Goal: Task Accomplishment & Management: Complete application form

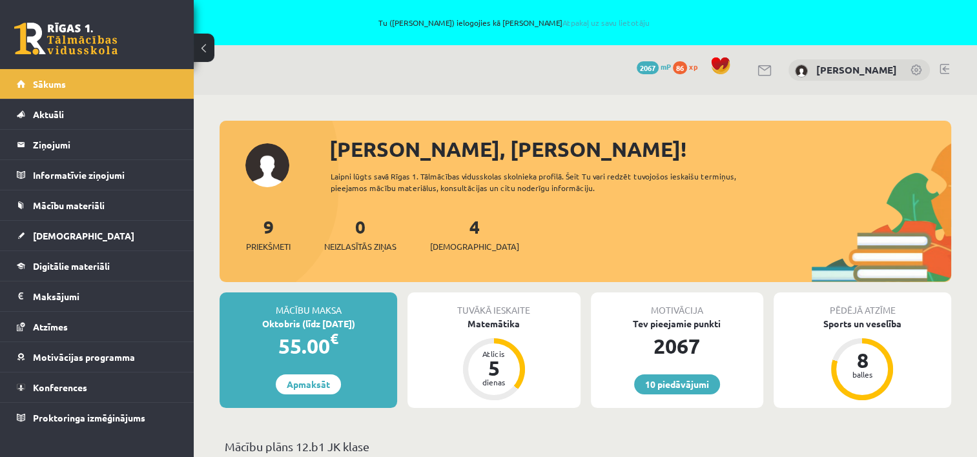
click at [943, 68] on link at bounding box center [945, 69] width 10 height 10
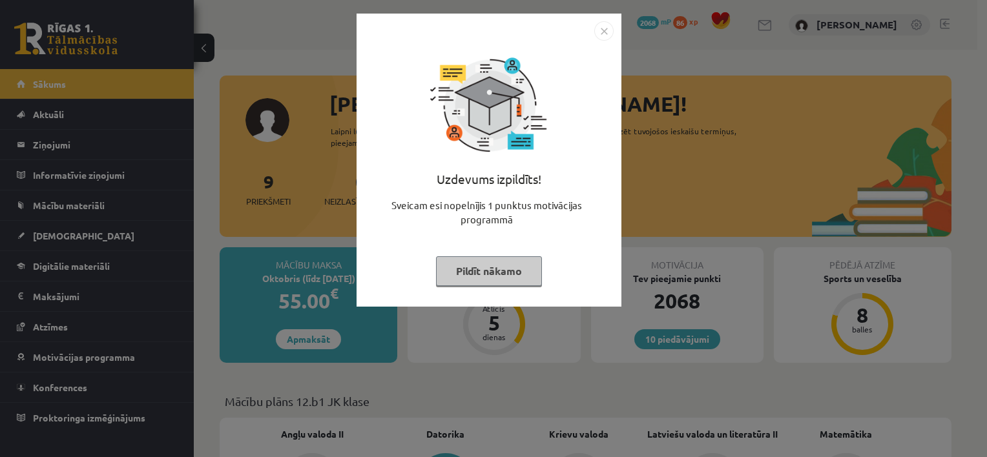
click at [453, 271] on button "Pildīt nākamo" at bounding box center [489, 271] width 106 height 30
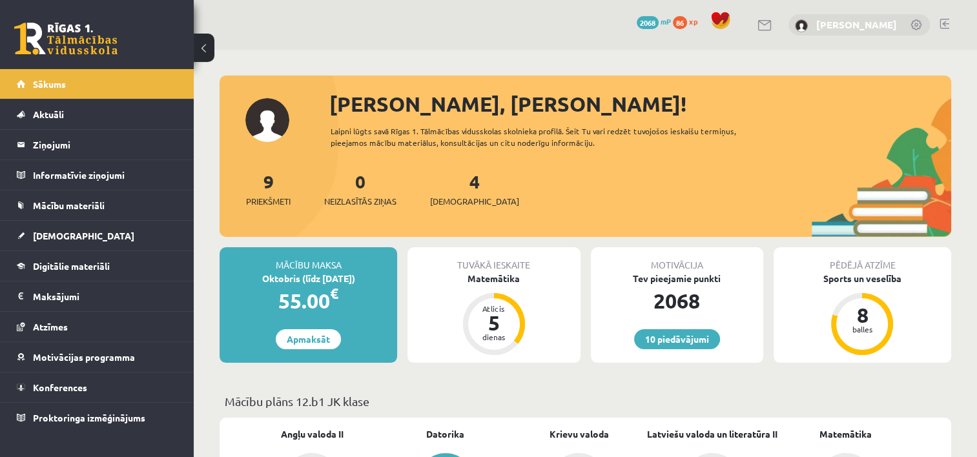
click at [874, 26] on link "[PERSON_NAME]" at bounding box center [856, 24] width 81 height 13
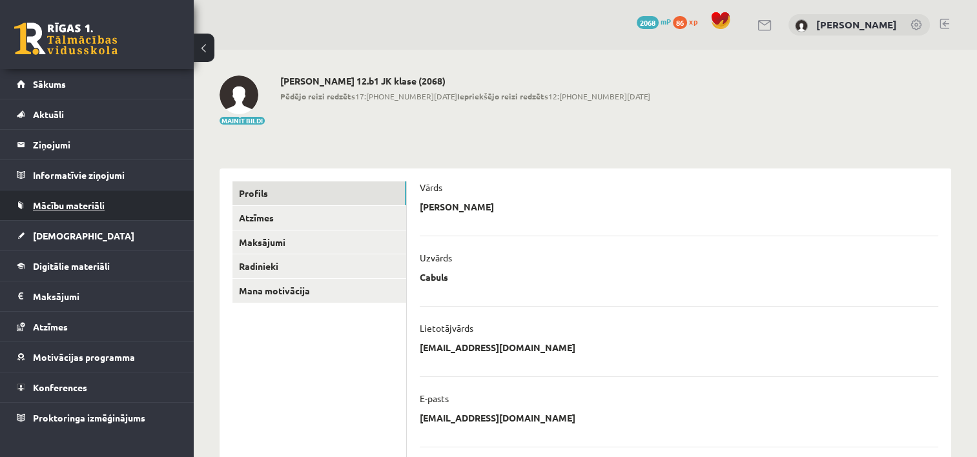
click at [78, 194] on link "Mācību materiāli" at bounding box center [97, 206] width 161 height 30
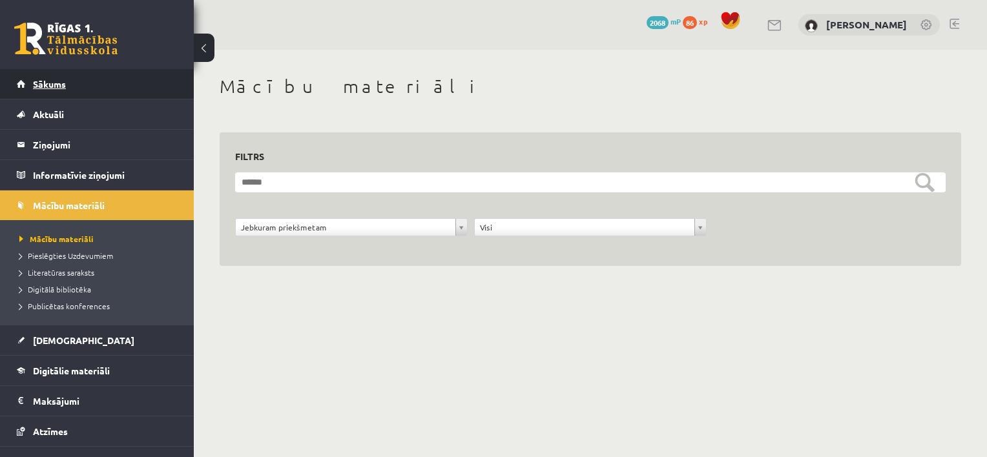
click at [83, 89] on link "Sākums" at bounding box center [97, 84] width 161 height 30
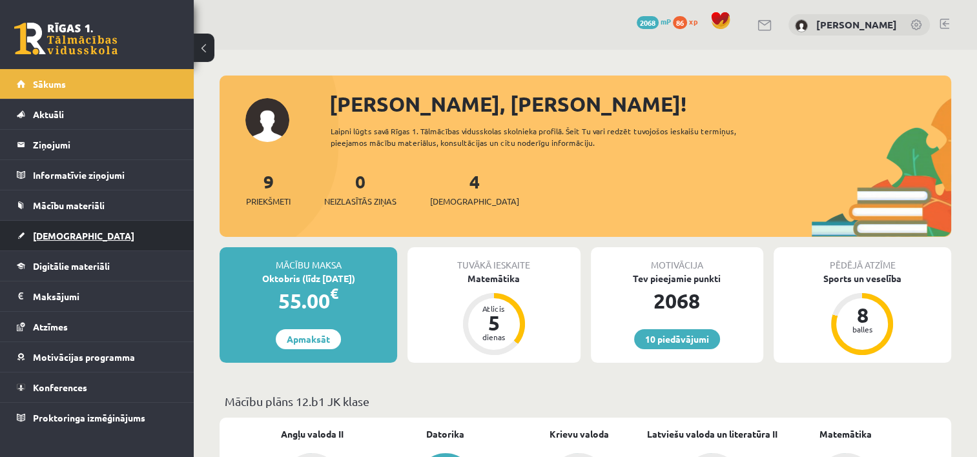
click at [56, 238] on span "[DEMOGRAPHIC_DATA]" at bounding box center [83, 236] width 101 height 12
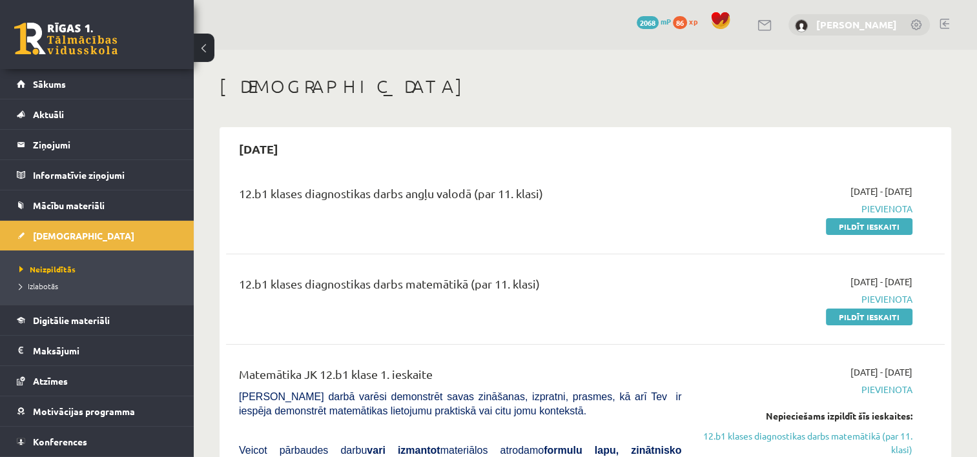
click at [871, 22] on link "[PERSON_NAME]" at bounding box center [856, 24] width 81 height 13
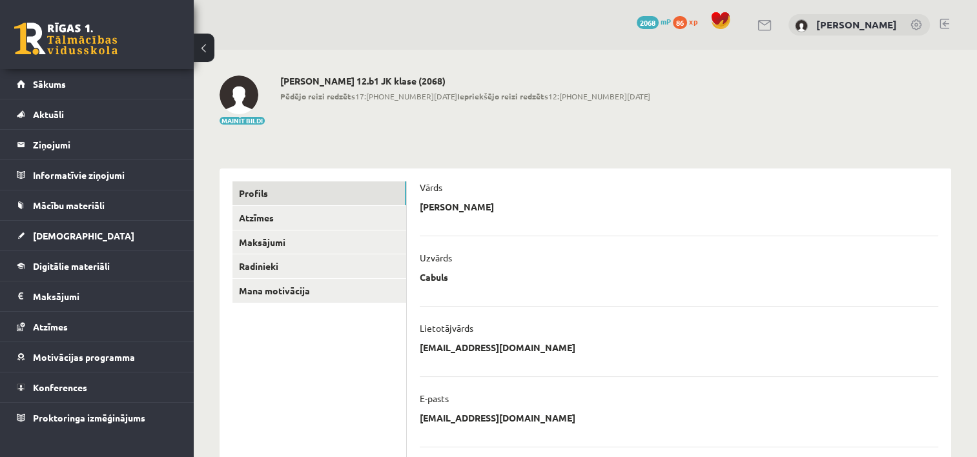
click at [918, 23] on link at bounding box center [917, 25] width 13 height 13
click at [869, 28] on link "[PERSON_NAME]" at bounding box center [856, 24] width 81 height 13
click at [71, 235] on span "[DEMOGRAPHIC_DATA]" at bounding box center [83, 236] width 101 height 12
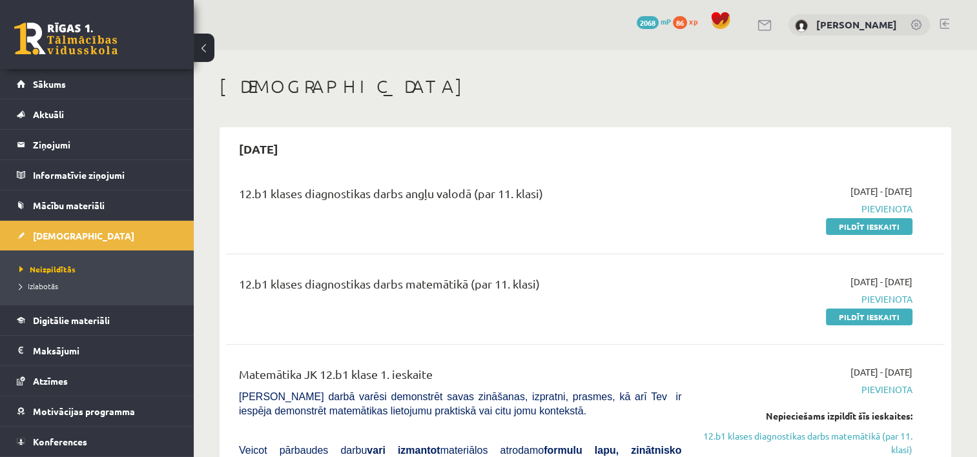
click at [922, 25] on link at bounding box center [917, 25] width 13 height 13
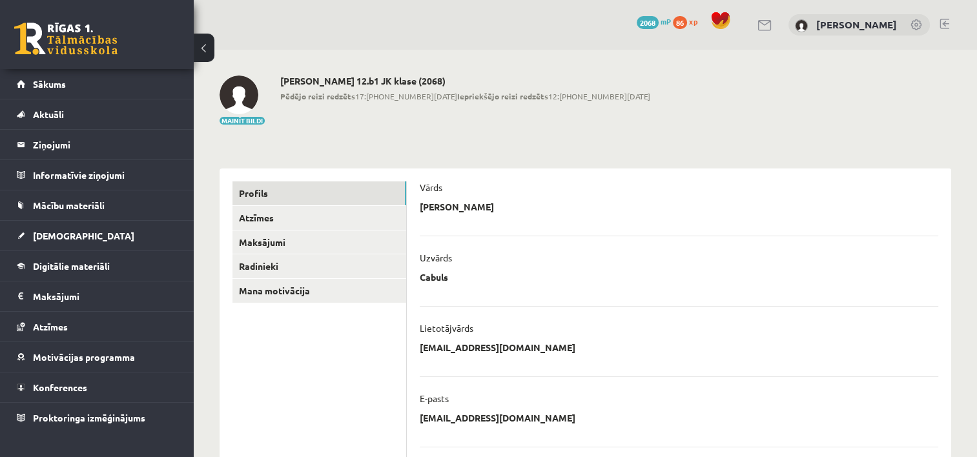
click at [943, 21] on link at bounding box center [945, 24] width 10 height 10
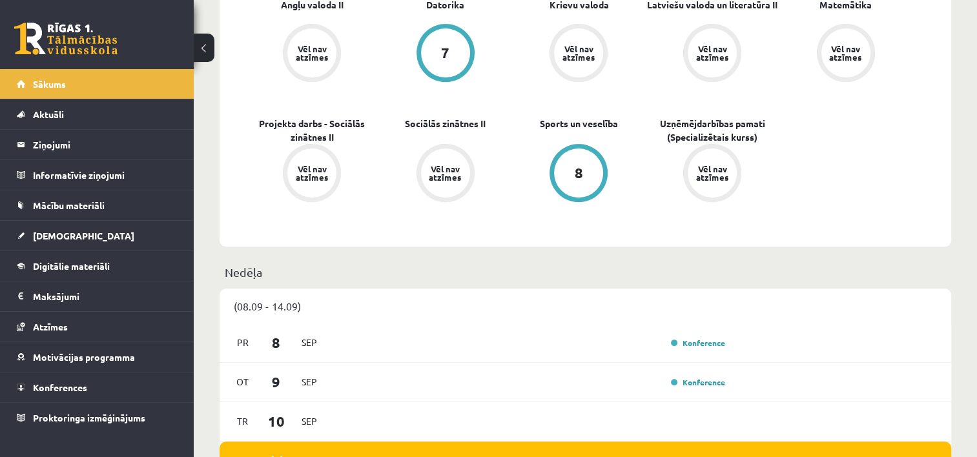
scroll to position [517, 0]
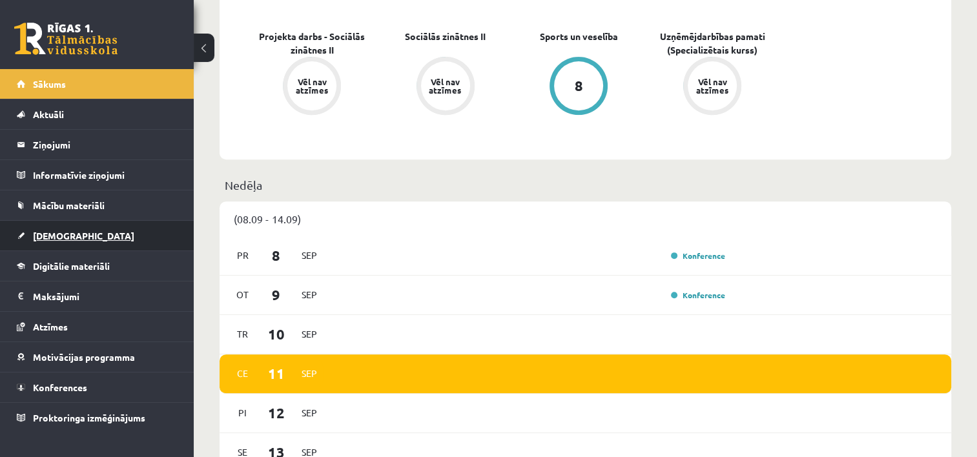
click at [61, 234] on span "[DEMOGRAPHIC_DATA]" at bounding box center [83, 236] width 101 height 12
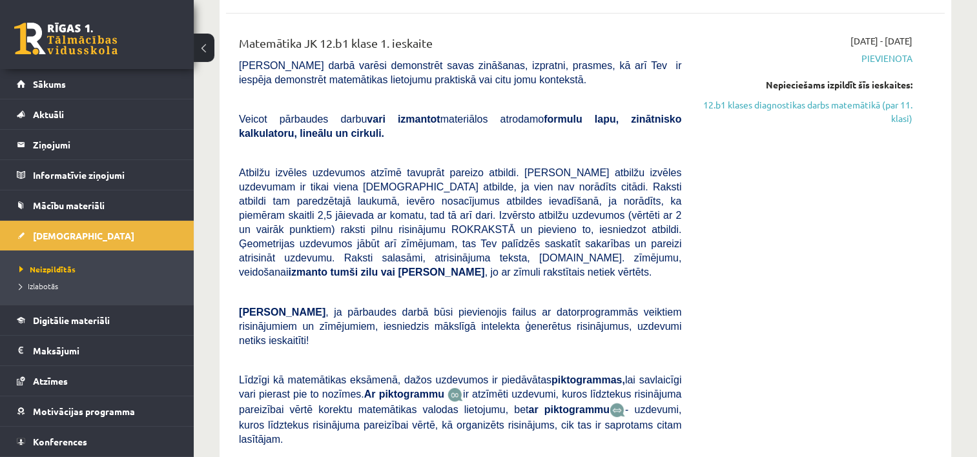
scroll to position [258, 0]
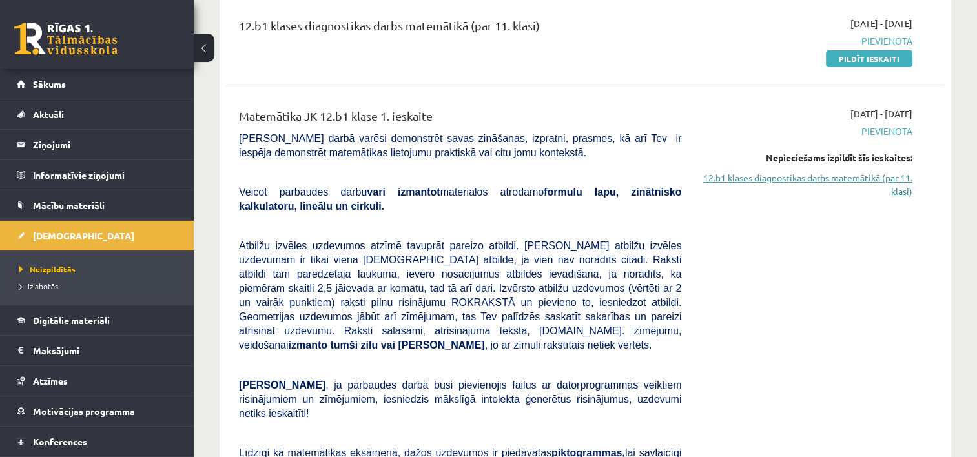
click at [781, 181] on link "12.b1 klases diagnostikas darbs matemātikā (par 11. klasi)" at bounding box center [807, 184] width 212 height 27
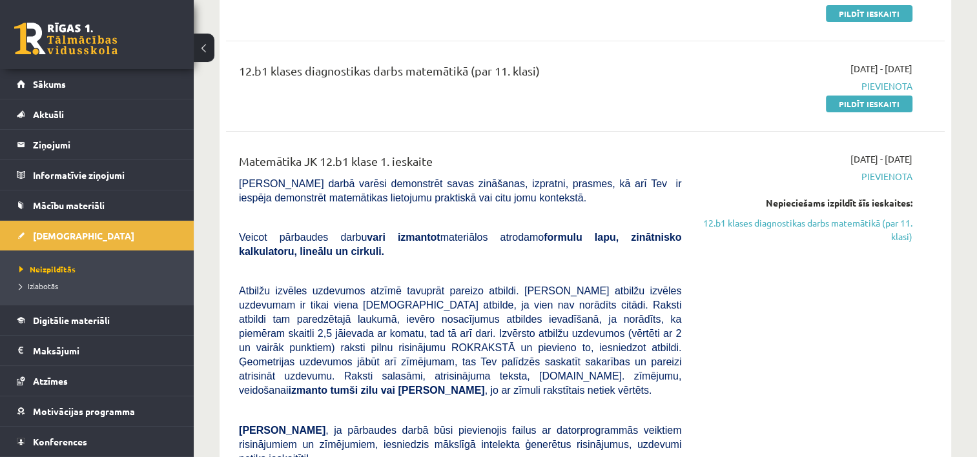
scroll to position [132, 0]
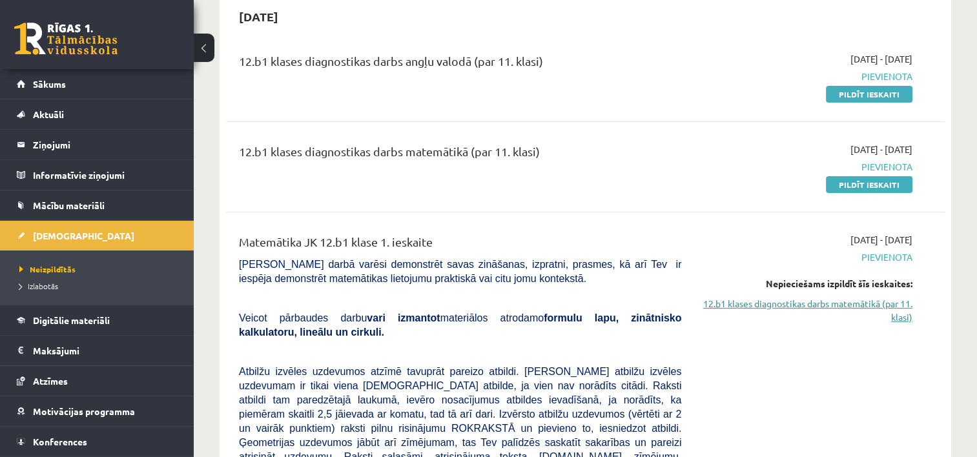
click at [896, 307] on link "12.b1 klases diagnostikas darbs matemātikā (par 11. klasi)" at bounding box center [807, 310] width 212 height 27
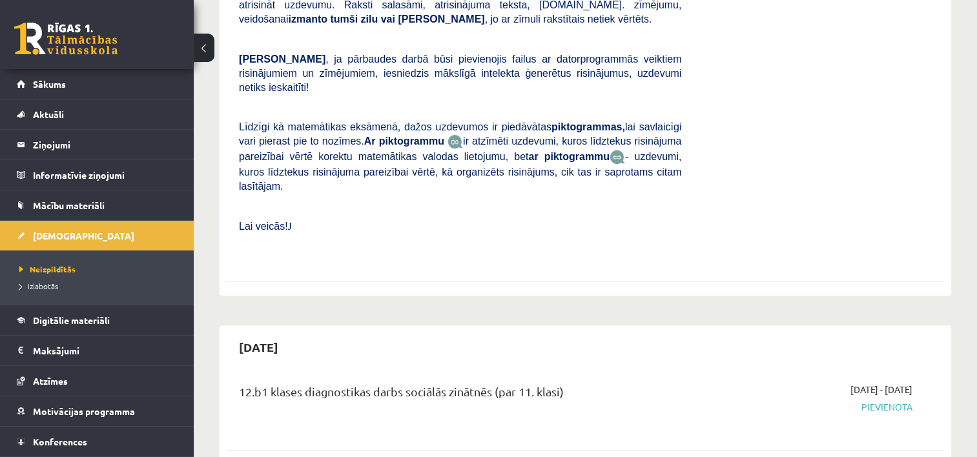
scroll to position [326, 0]
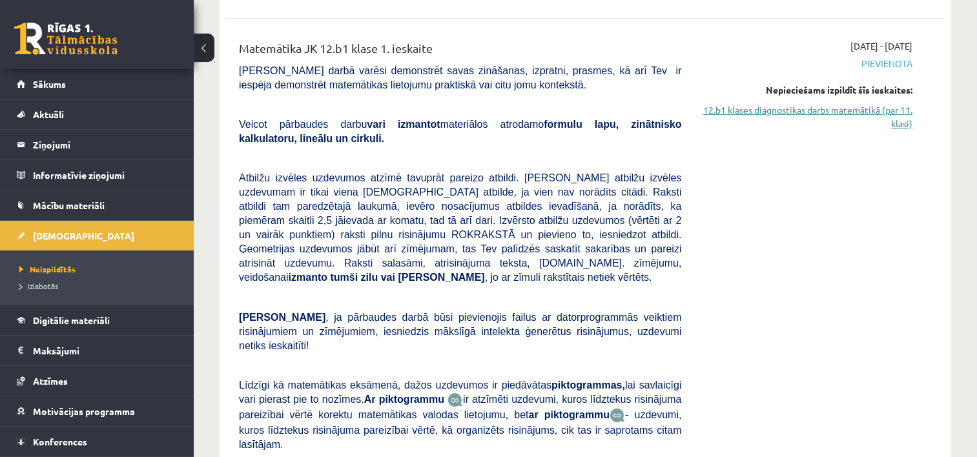
click at [825, 109] on link "12.b1 klases diagnostikas darbs matemātikā (par 11. klasi)" at bounding box center [807, 116] width 212 height 27
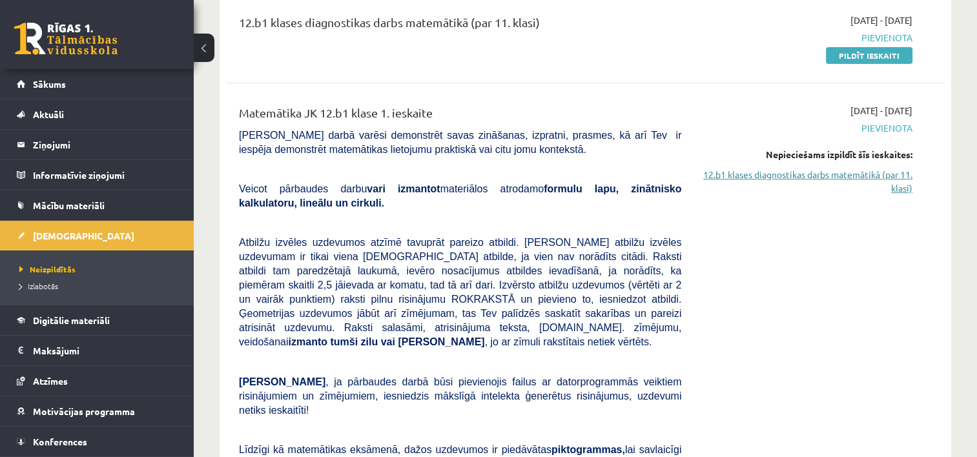
click at [860, 171] on link "12.b1 klases diagnostikas darbs matemātikā (par 11. klasi)" at bounding box center [807, 181] width 212 height 27
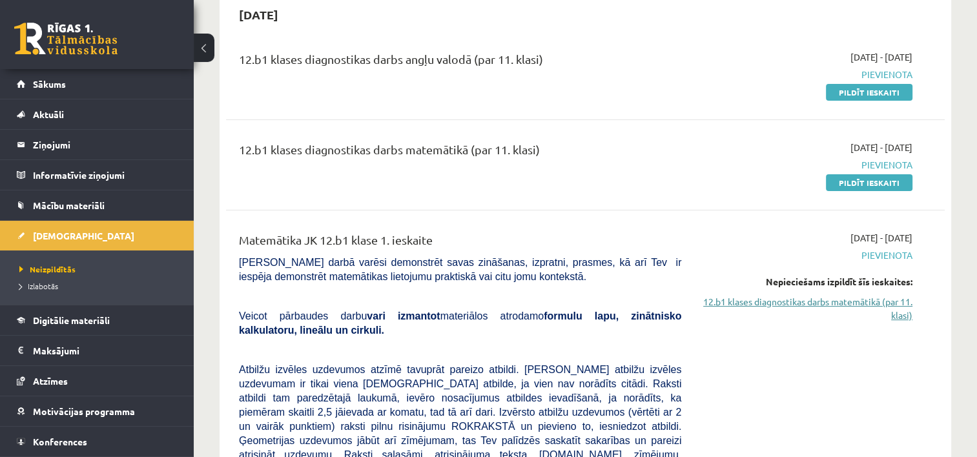
scroll to position [132, 0]
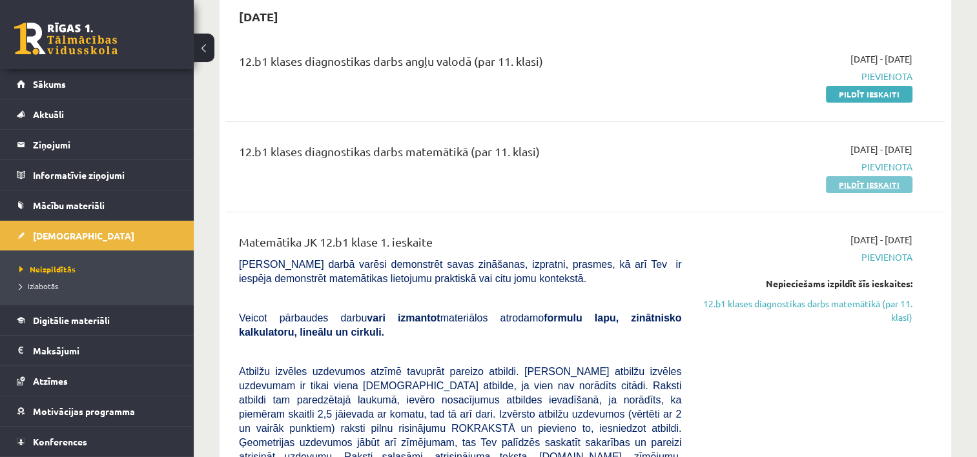
click at [873, 183] on link "Pildīt ieskaiti" at bounding box center [869, 184] width 87 height 17
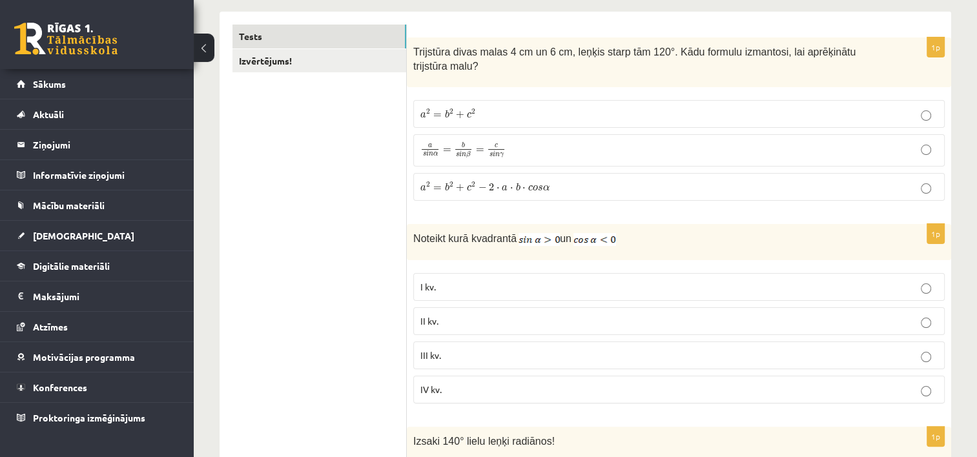
scroll to position [65, 0]
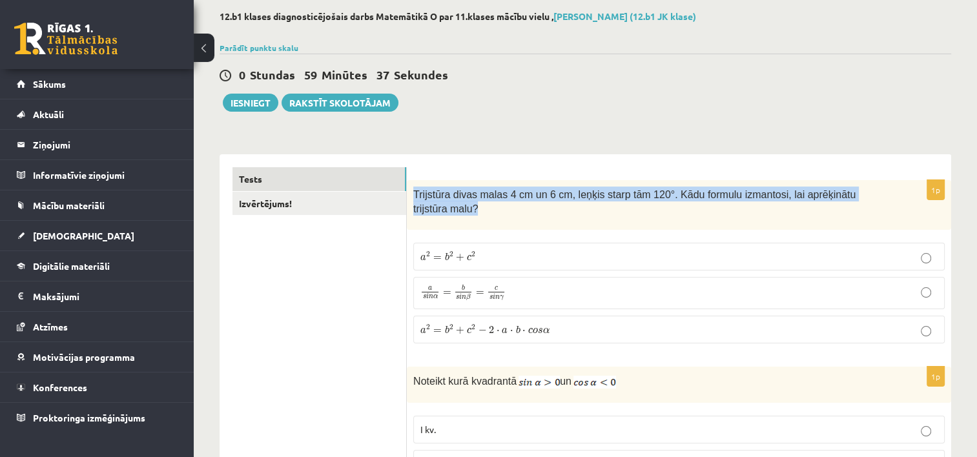
drag, startPoint x: 409, startPoint y: 201, endPoint x: 888, endPoint y: 197, distance: 478.6
click at [888, 197] on div "Trijstūra divas malas 4 cm un 6 cm, leņķis starp tām 120°. Kādu formulu izmanto…" at bounding box center [679, 205] width 544 height 50
copy span "Trijstūra divas malas 4 cm un 6 cm, leņķis starp tām 120°. Kādu formulu izmanto…"
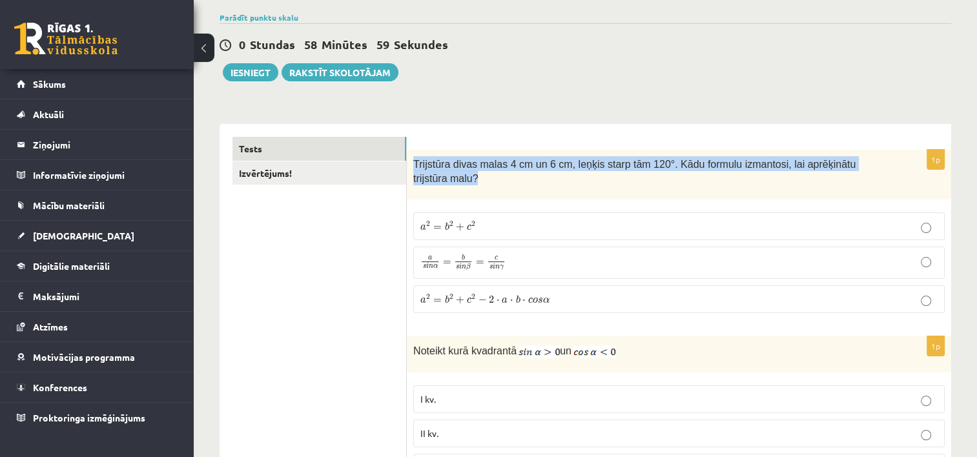
scroll to position [194, 0]
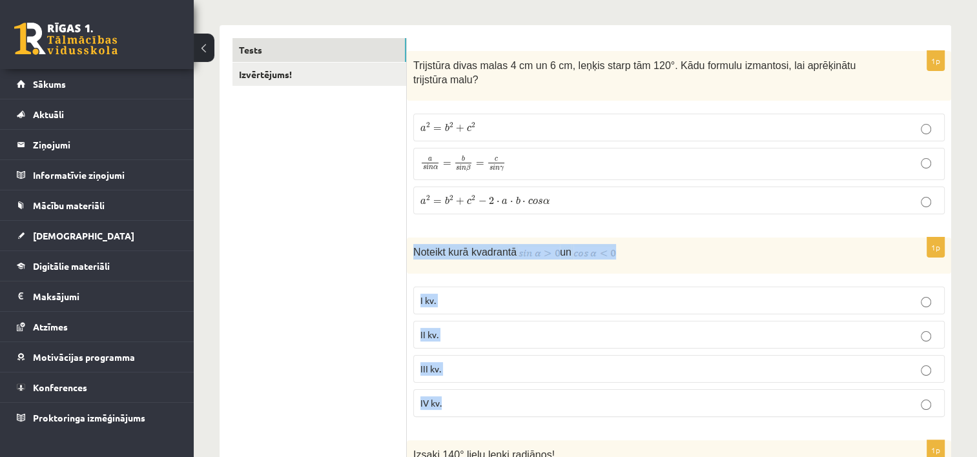
drag, startPoint x: 409, startPoint y: 242, endPoint x: 477, endPoint y: 408, distance: 179.6
click at [477, 408] on div "1p Noteikt kurā kvadrantā un I kv. II kv. III kv. IV kv." at bounding box center [679, 333] width 544 height 190
copy div "Noteikt kurā kvadrantā un I kv. II kv. III kv. IV kv."
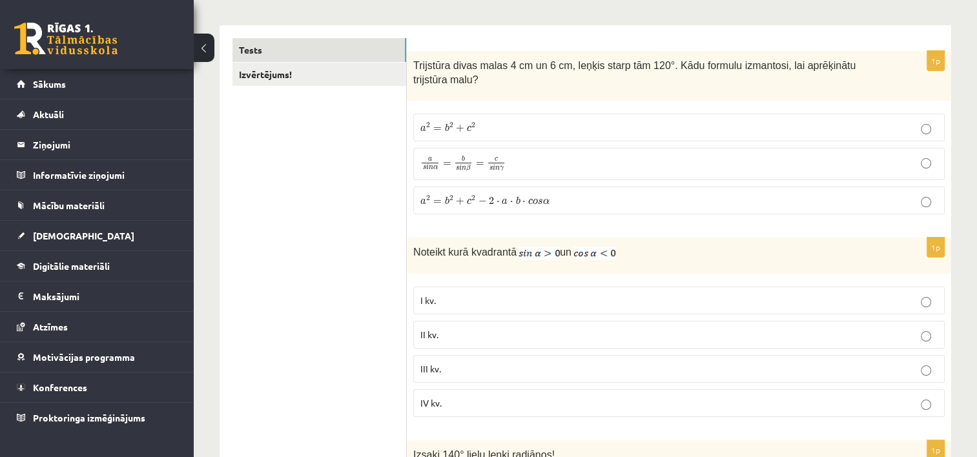
drag, startPoint x: 313, startPoint y: 374, endPoint x: 468, endPoint y: 339, distance: 159.5
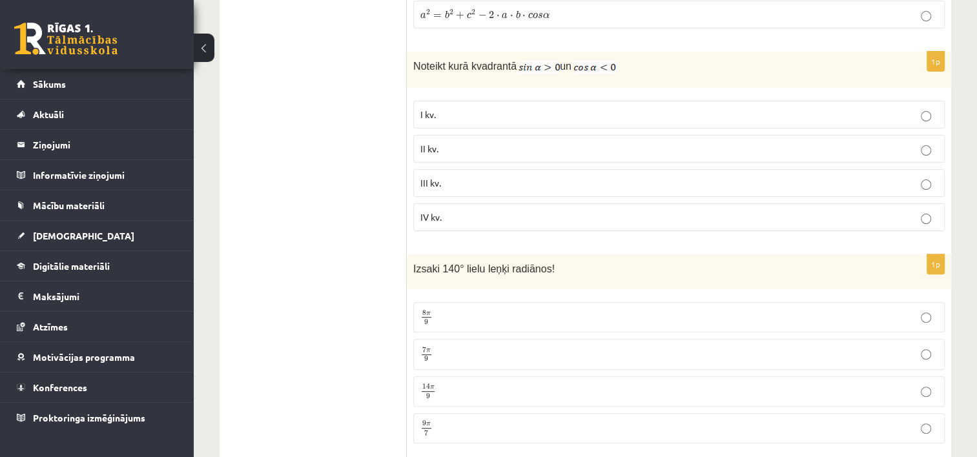
scroll to position [452, 0]
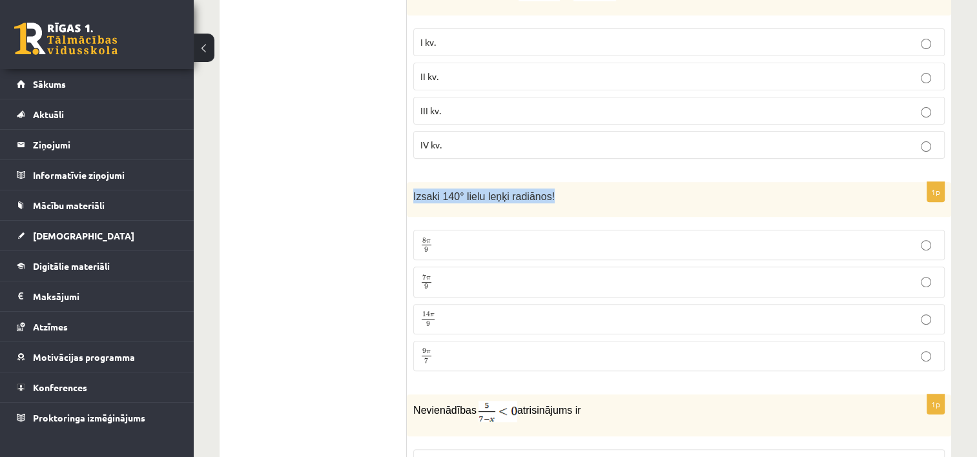
drag, startPoint x: 413, startPoint y: 182, endPoint x: 559, endPoint y: 182, distance: 145.3
click at [559, 189] on p "Izsaki 140° lielu leņķi radiānos!" at bounding box center [646, 196] width 467 height 15
copy span "Izsaki 140° lielu leņķi radiānos!"
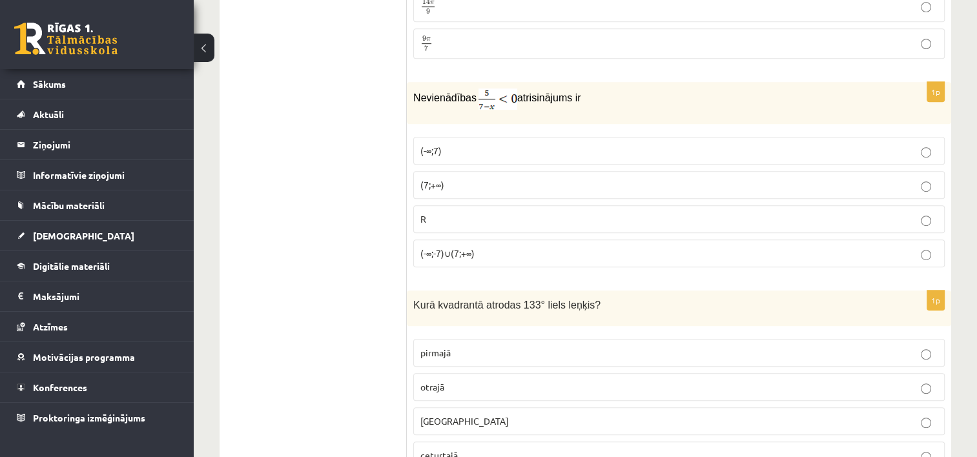
scroll to position [775, 0]
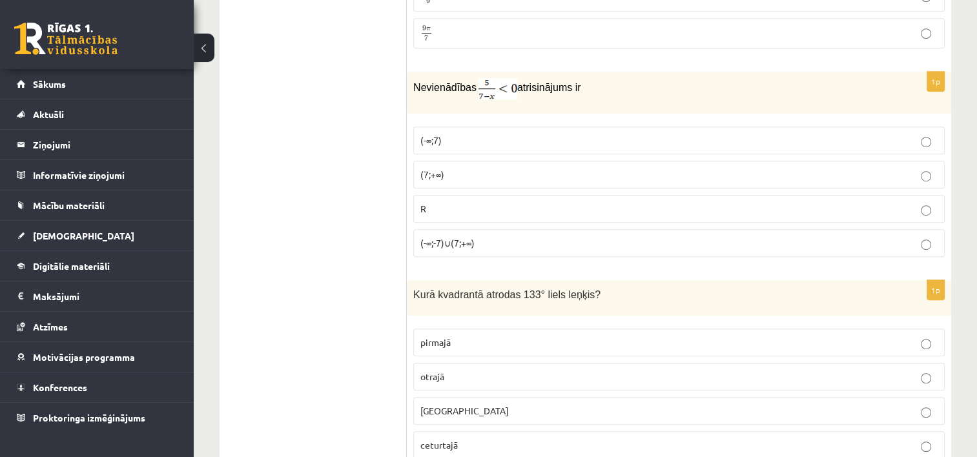
drag, startPoint x: 409, startPoint y: 76, endPoint x: 594, endPoint y: 87, distance: 184.4
click at [594, 87] on div "Nevienādības atrisinājums ir" at bounding box center [679, 93] width 544 height 42
copy p "Nevienādības atrisinājums ir"
drag, startPoint x: 413, startPoint y: 122, endPoint x: 496, endPoint y: 224, distance: 131.3
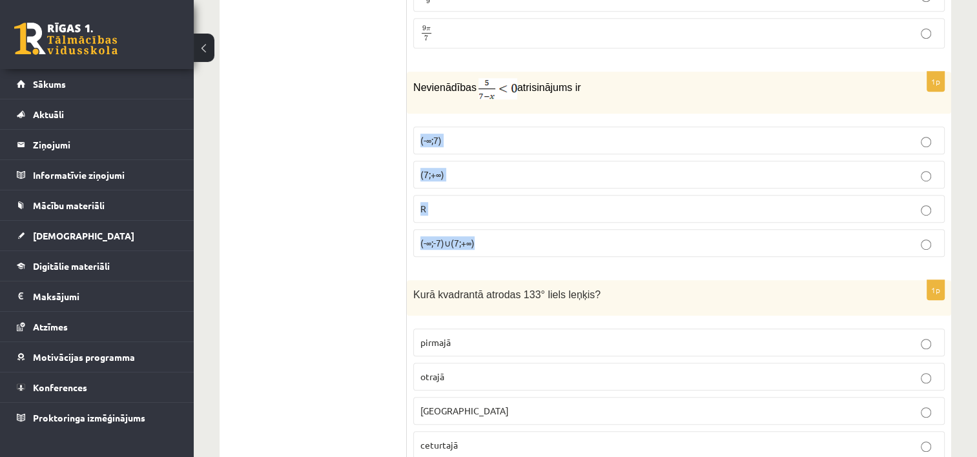
click at [496, 224] on fieldset "(-∞;7) (7;+∞) R (-∞;-7)∪(7;+∞)" at bounding box center [679, 190] width 532 height 141
copy fieldset "(-∞;7) (7;+∞) R (-∞;-7)∪(7;+∞)"
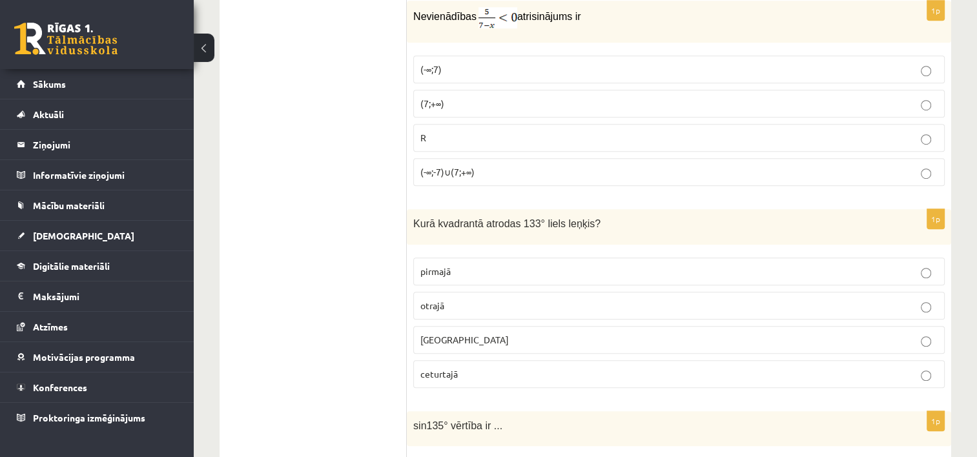
scroll to position [904, 0]
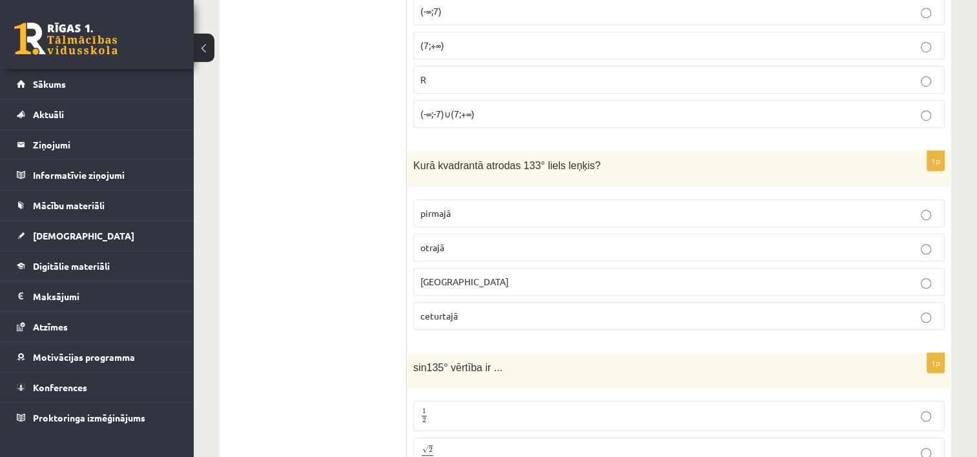
drag, startPoint x: 406, startPoint y: 145, endPoint x: 496, endPoint y: 317, distance: 194.1
drag, startPoint x: 496, startPoint y: 317, endPoint x: 323, endPoint y: 216, distance: 200.6
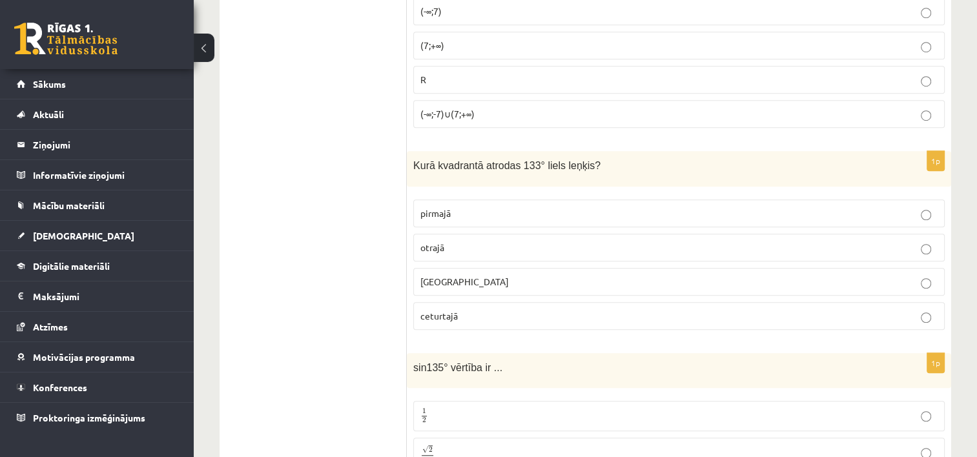
click at [415, 160] on span "Kurā kvadrantā atrodas 133° liels leņķis?" at bounding box center [506, 165] width 187 height 11
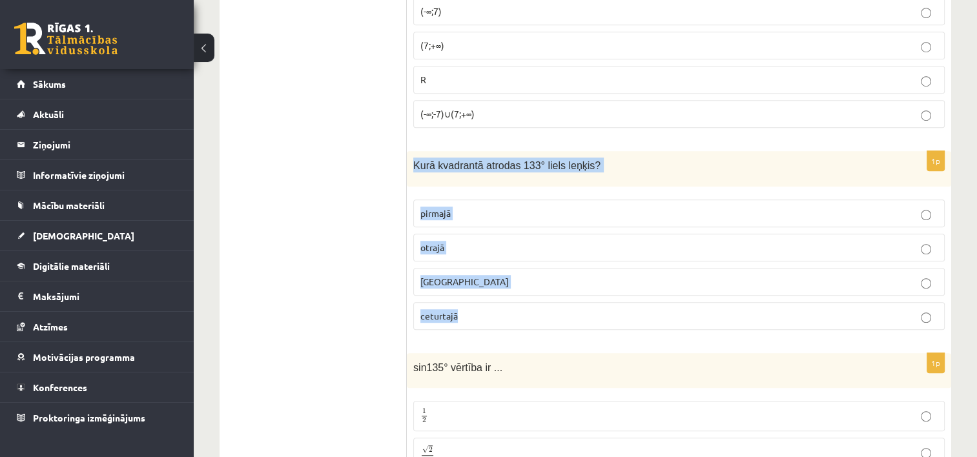
drag, startPoint x: 413, startPoint y: 147, endPoint x: 467, endPoint y: 280, distance: 144.0
click at [467, 280] on div "1p Kurā kvadrantā atrodas 133° liels leņķis? pirmajā otrajā trešajā ceturtajā" at bounding box center [679, 245] width 544 height 189
copy div "Kurā kvadrantā atrodas 133° liels leņķis? pirmajā otrajā trešajā ceturtajā"
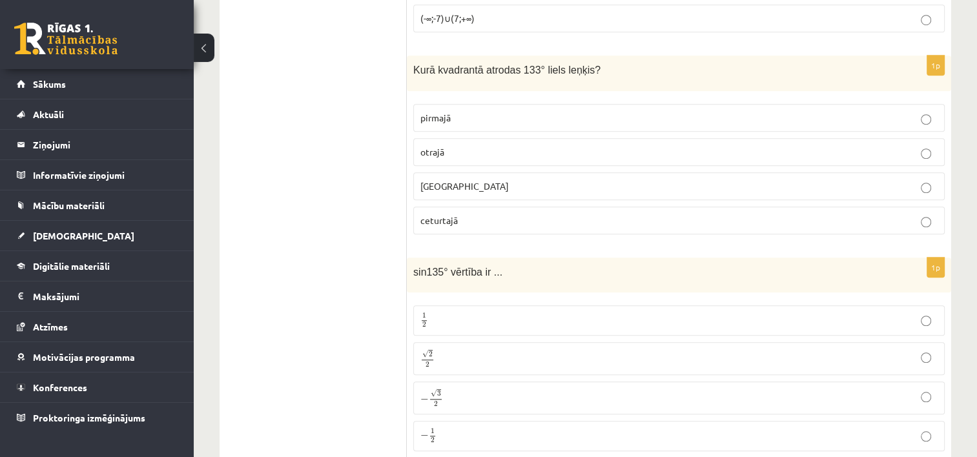
scroll to position [1098, 0]
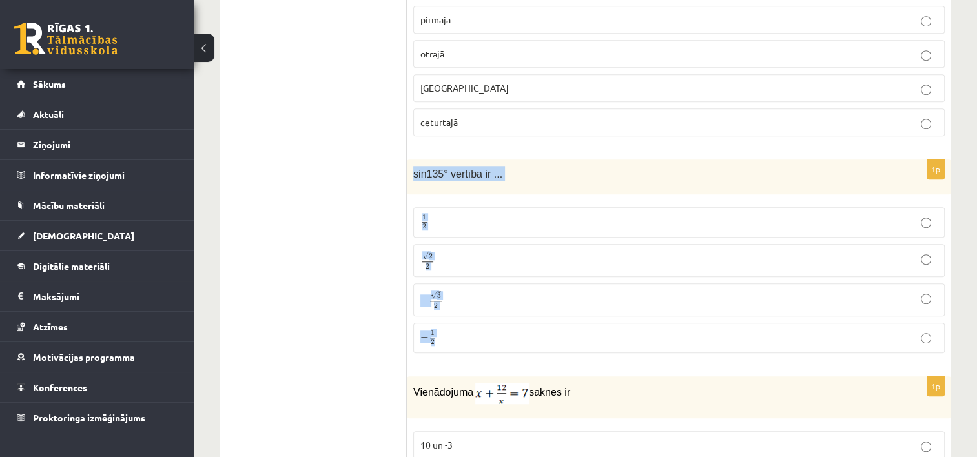
drag, startPoint x: 409, startPoint y: 158, endPoint x: 472, endPoint y: 315, distance: 169.8
click at [472, 315] on div "1p sin135° vērtība ir ... 1 2 1 2 √ 2 2 2 2 − √ 3 2 − 3 2 − 1 2 − 1 2" at bounding box center [679, 262] width 544 height 204
drag, startPoint x: 410, startPoint y: 152, endPoint x: 447, endPoint y: 315, distance: 166.2
click at [447, 315] on div "1p sin135° vērtība ir ... 1 2 1 2 √ 2 2 2 2 − √ 3 2 − 3 2 − 1 2 − 1 2" at bounding box center [679, 262] width 544 height 204
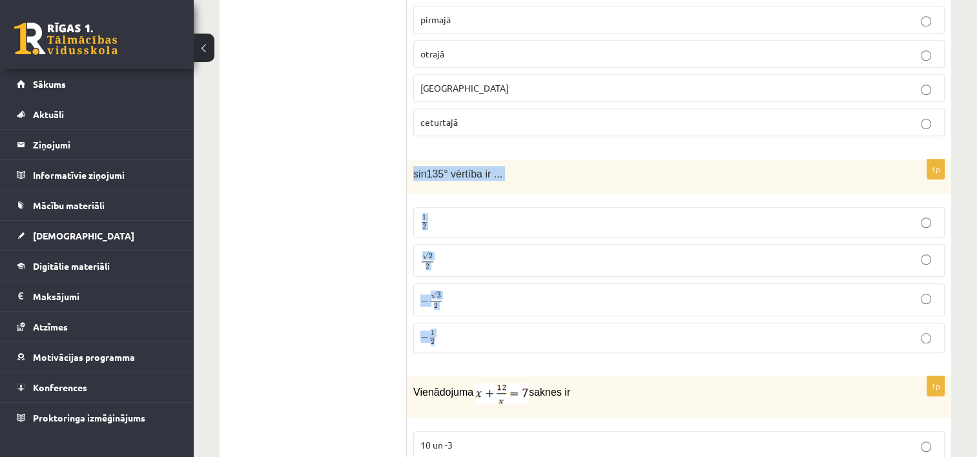
copy div "sin135° vērtība ir ... 1 2 1 2 √ 2 2 2 2 − √ 3 2 − 3 2 − 1 2"
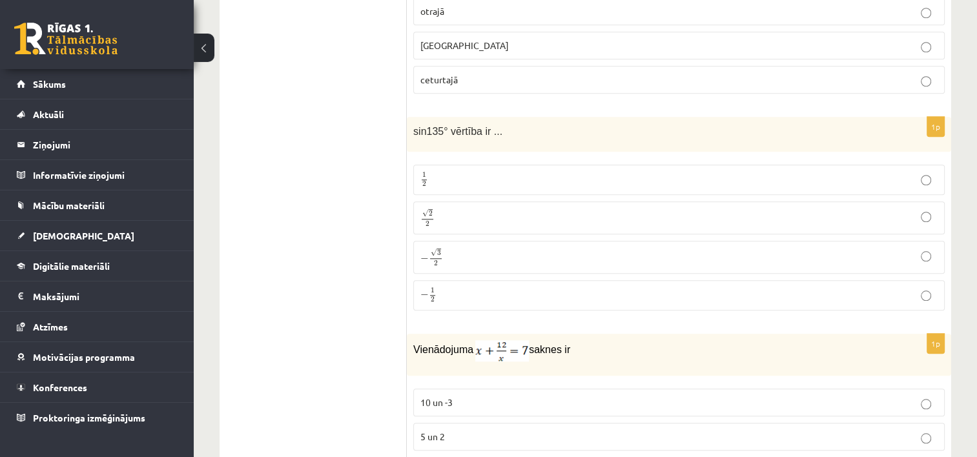
scroll to position [1292, 0]
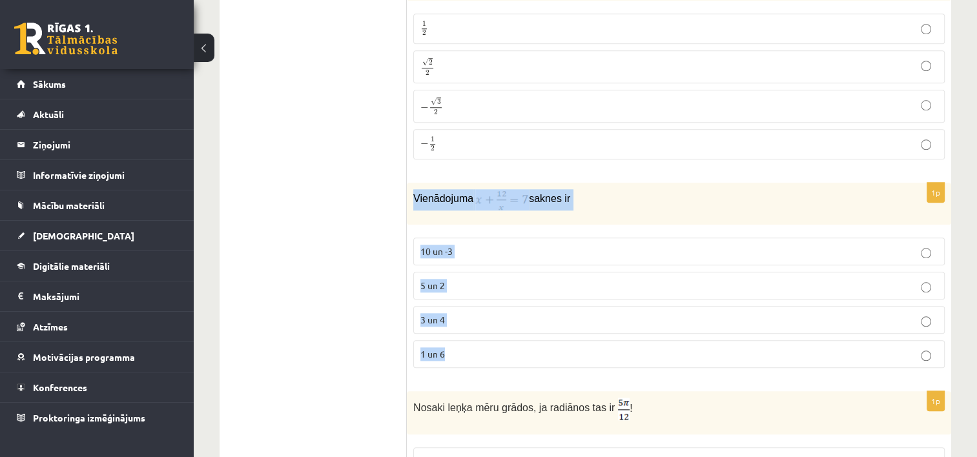
drag, startPoint x: 410, startPoint y: 176, endPoint x: 448, endPoint y: 334, distance: 162.8
click at [448, 334] on div "1p Vienādojuma saknes ir 10 un -3 5 un 2 3 un 4 1 un 6" at bounding box center [679, 281] width 544 height 196
copy div "Vienādojuma saknes ir 10 un -3 5 un 2 3 un 4 1 un 6"
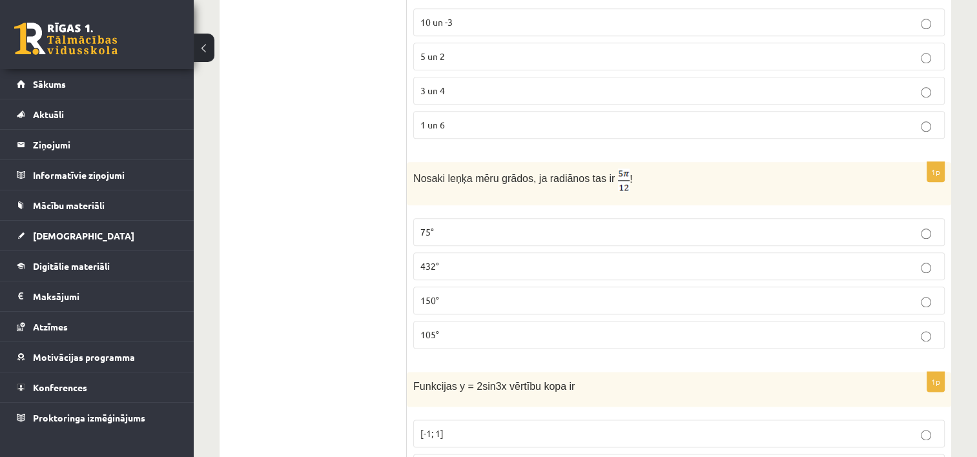
scroll to position [1550, 0]
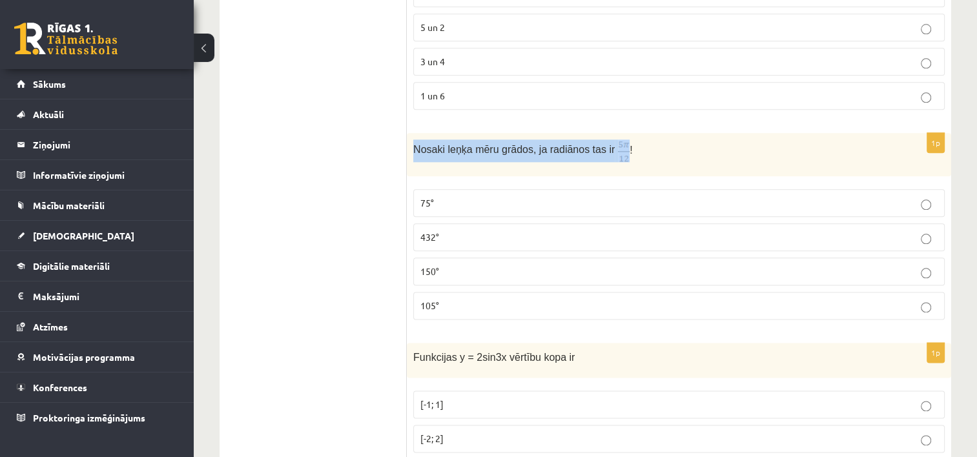
drag, startPoint x: 409, startPoint y: 129, endPoint x: 611, endPoint y: 135, distance: 201.6
click at [611, 135] on div "Nosaki leņķa mēru grādos, ja radiānos tas ir !" at bounding box center [679, 154] width 544 height 43
copy span "Nosaki leņķa mēru grādos, ja radiānos tas ir"
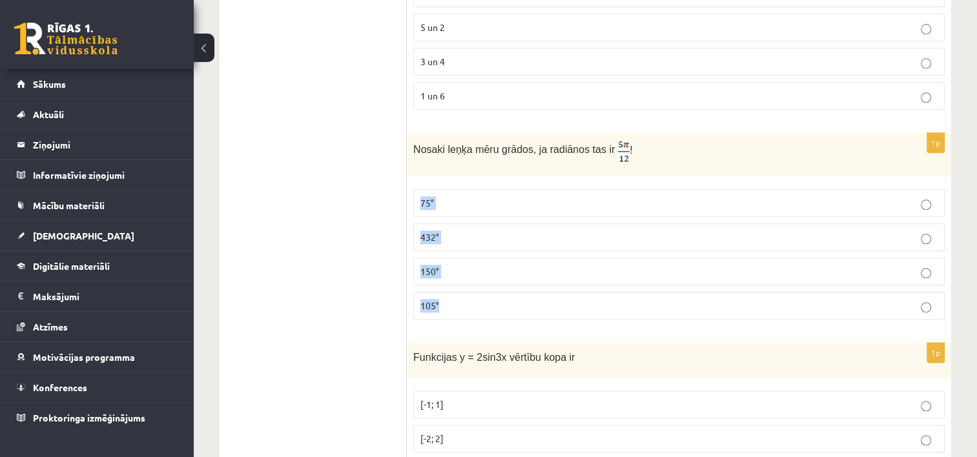
drag, startPoint x: 415, startPoint y: 184, endPoint x: 461, endPoint y: 292, distance: 117.2
click at [461, 292] on fieldset "75° 432° 150° 105°" at bounding box center [679, 253] width 532 height 141
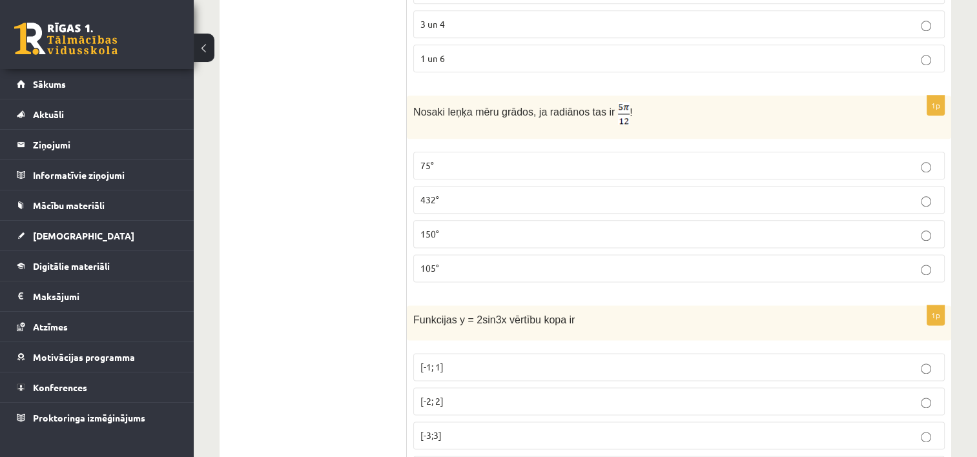
scroll to position [1808, 0]
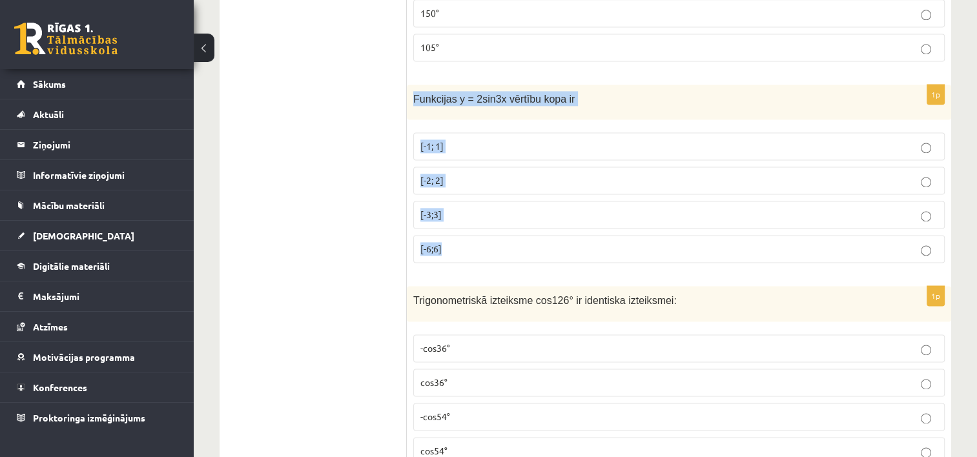
drag, startPoint x: 413, startPoint y: 81, endPoint x: 504, endPoint y: 227, distance: 172.6
click at [504, 227] on div "1p Funkcijas y = 2sin3x vērtību kopa ir [-1; 1] [-2; 2] [-3;3] [-6;6]" at bounding box center [679, 179] width 544 height 189
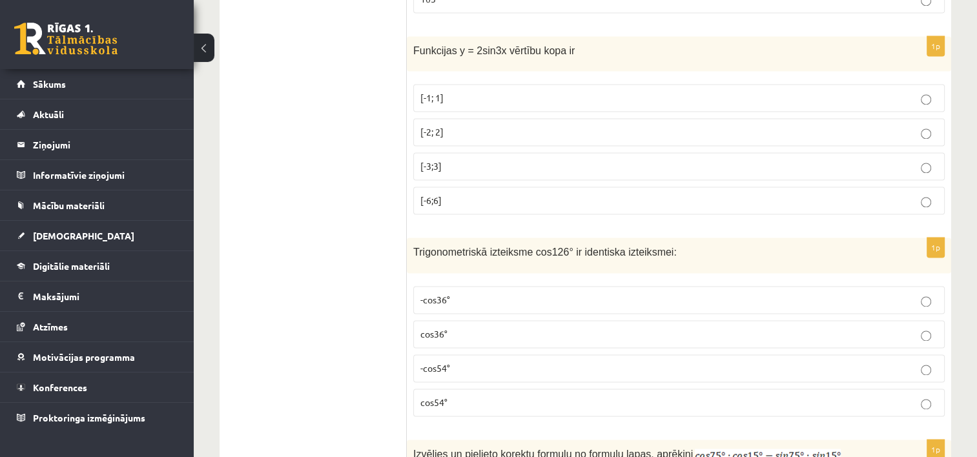
scroll to position [1938, 0]
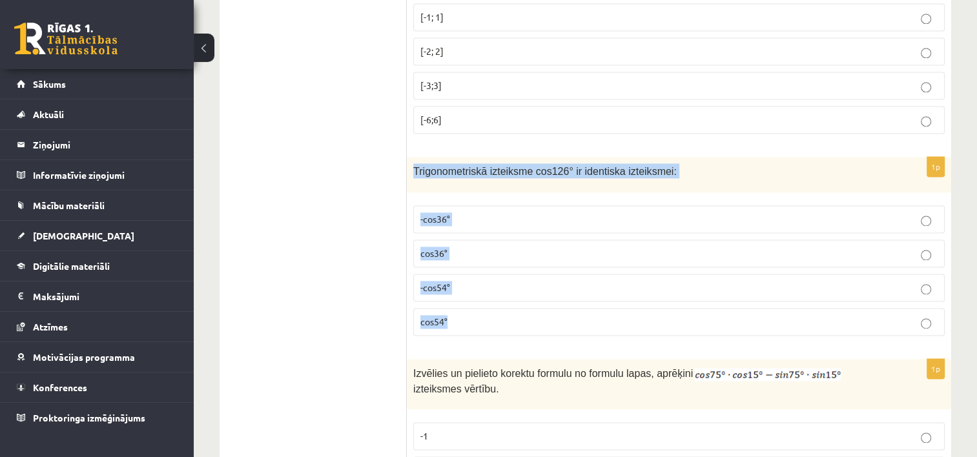
drag, startPoint x: 413, startPoint y: 150, endPoint x: 456, endPoint y: 316, distance: 171.5
click at [456, 316] on div "1p Trigonometriskā izteiksme cos126° ir identiska izteiksmei: -cos36° cos36° -c…" at bounding box center [679, 251] width 544 height 189
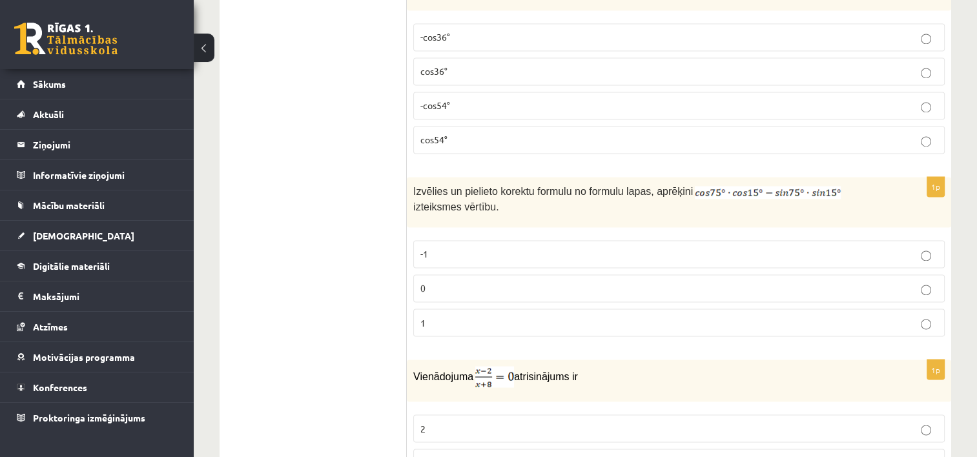
scroll to position [2131, 0]
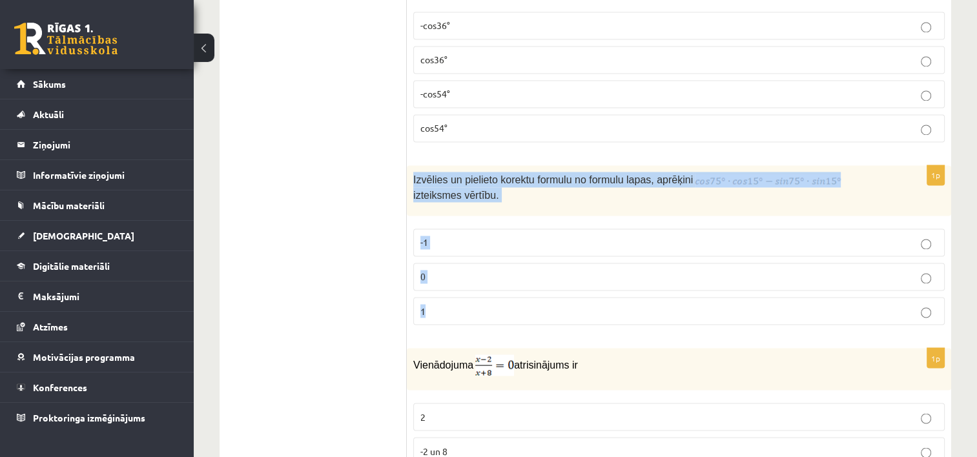
drag, startPoint x: 411, startPoint y: 150, endPoint x: 437, endPoint y: 296, distance: 148.9
click at [437, 296] on div "1p Izvēlies un pielieto korektu formulu no formulu lapas, aprēķini izteiksmes v…" at bounding box center [679, 250] width 544 height 171
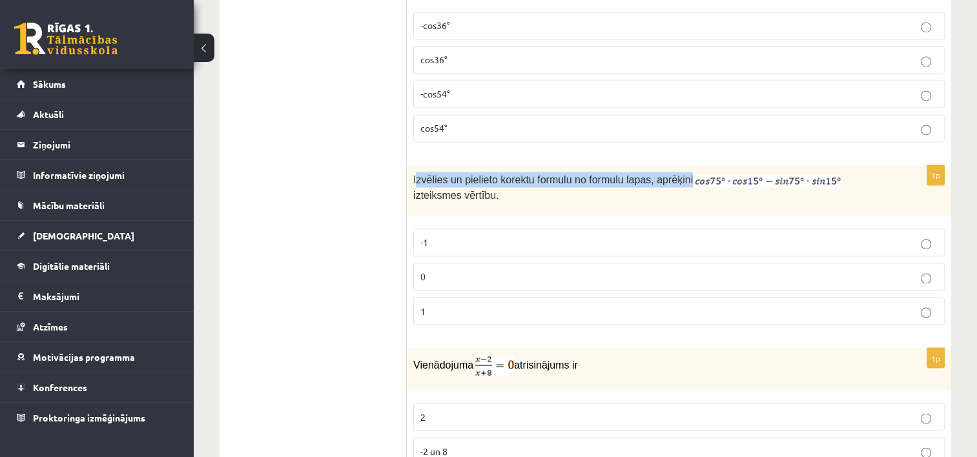
drag, startPoint x: 415, startPoint y: 152, endPoint x: 672, endPoint y: 160, distance: 257.8
click at [672, 172] on p "Izvēlies un pielieto korektu formulu no formulu lapas, aprēķini izteiksmes vērt…" at bounding box center [646, 187] width 467 height 30
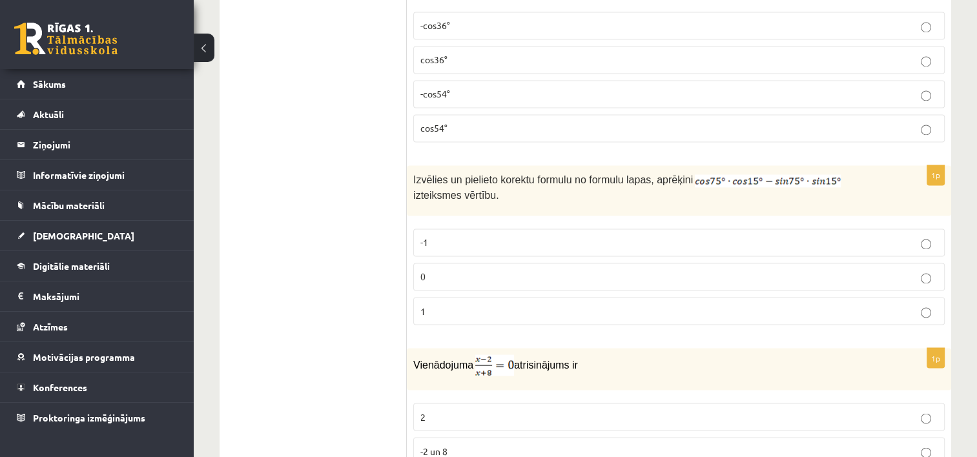
drag, startPoint x: 404, startPoint y: 156, endPoint x: 586, endPoint y: 172, distance: 182.8
drag, startPoint x: 586, startPoint y: 172, endPoint x: 529, endPoint y: 180, distance: 58.0
click at [529, 180] on div "Izvēlies un pielieto korektu formulu no formulu lapas, aprēķini izteiksmes vērt…" at bounding box center [679, 190] width 544 height 51
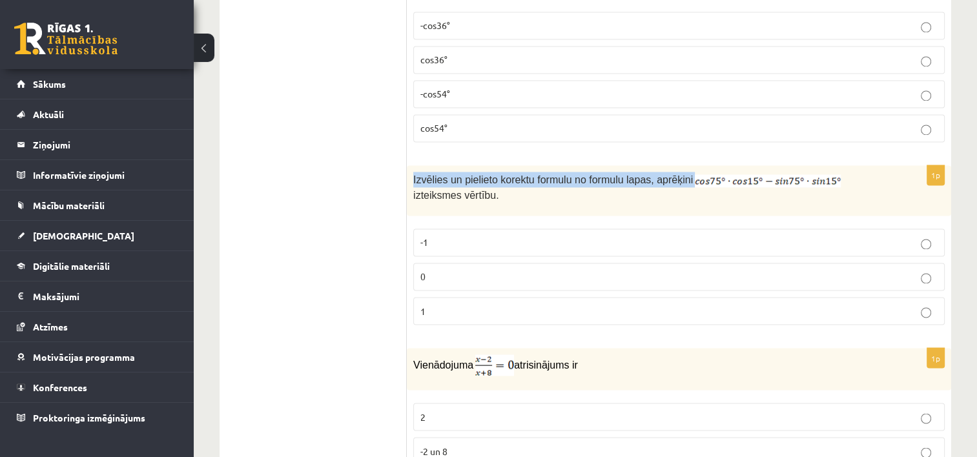
drag, startPoint x: 411, startPoint y: 152, endPoint x: 679, endPoint y: 152, distance: 267.4
click at [679, 165] on div "Izvēlies un pielieto korektu formulu no formulu lapas, aprēķini izteiksmes vērt…" at bounding box center [679, 190] width 544 height 51
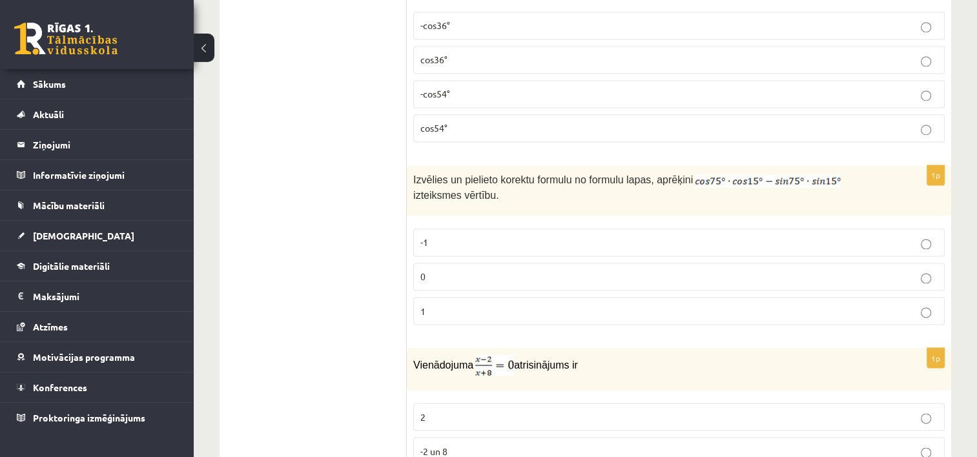
drag, startPoint x: 824, startPoint y: 155, endPoint x: 780, endPoint y: 297, distance: 148.9
click at [780, 297] on div "1p Izvēlies un pielieto korektu formulu no formulu lapas, aprēķini izteiksmes v…" at bounding box center [679, 250] width 544 height 171
drag, startPoint x: 282, startPoint y: 294, endPoint x: 301, endPoint y: 291, distance: 19.5
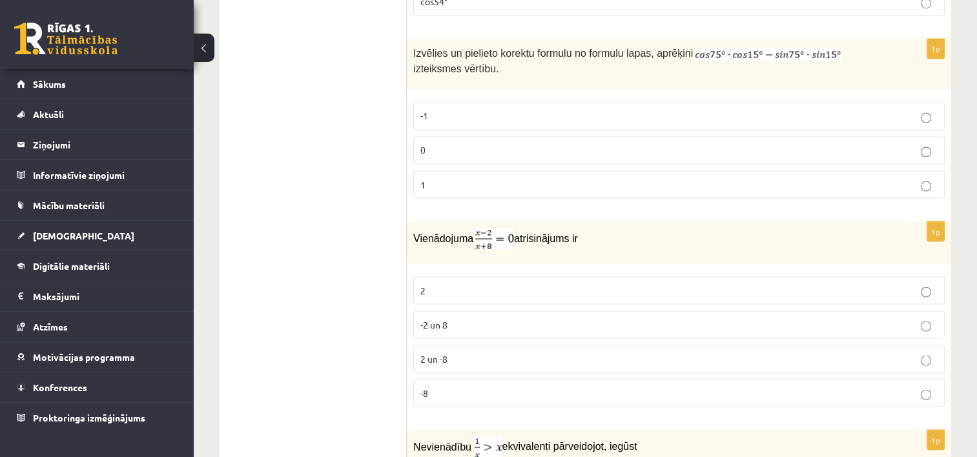
scroll to position [2261, 0]
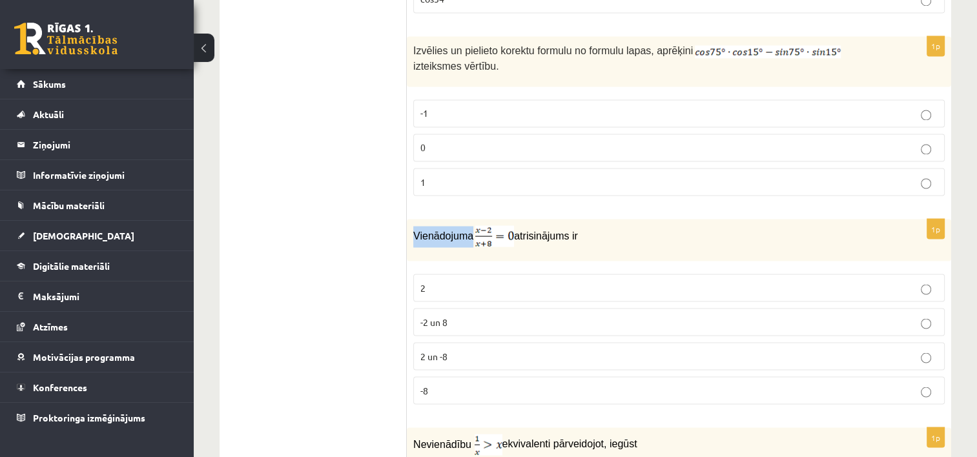
drag, startPoint x: 411, startPoint y: 209, endPoint x: 469, endPoint y: 215, distance: 58.4
click at [469, 219] on div "Vienādojuma atrisinājums ir" at bounding box center [679, 240] width 544 height 42
drag, startPoint x: 515, startPoint y: 207, endPoint x: 596, endPoint y: 207, distance: 80.1
click at [596, 225] on p "Vienādojuma atrisinājums ir" at bounding box center [646, 235] width 467 height 21
drag, startPoint x: 317, startPoint y: 315, endPoint x: 358, endPoint y: 284, distance: 51.7
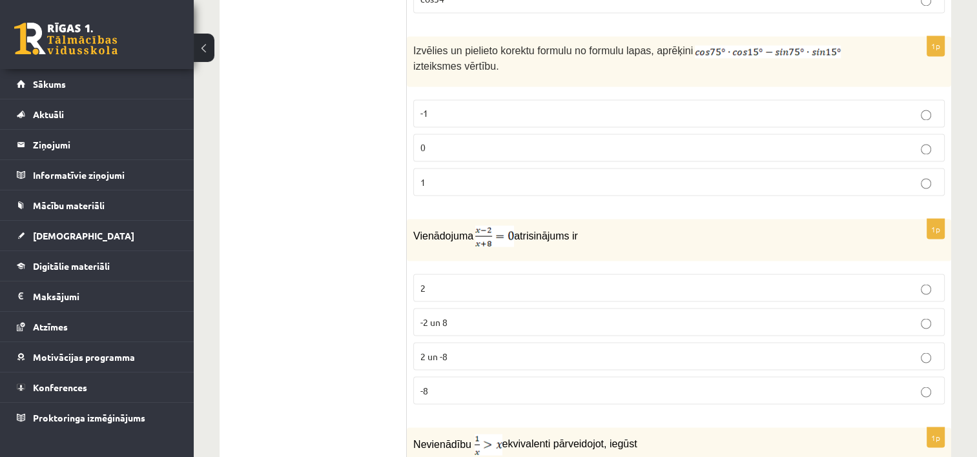
drag, startPoint x: 415, startPoint y: 261, endPoint x: 459, endPoint y: 368, distance: 115.9
click at [459, 368] on fieldset "2 -2 un 8 2 un -8 -8" at bounding box center [679, 337] width 532 height 141
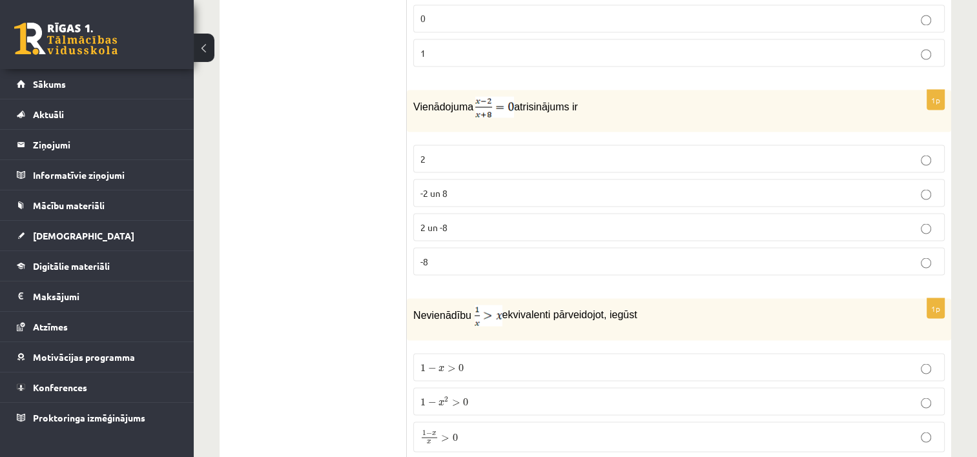
scroll to position [2519, 0]
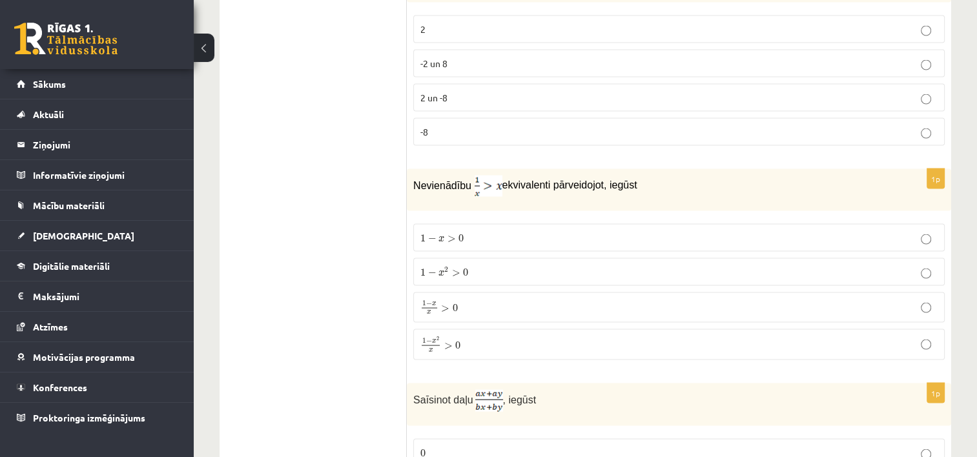
drag, startPoint x: 403, startPoint y: 171, endPoint x: 460, endPoint y: 171, distance: 56.8
click at [460, 171] on div "Nevienādību ekvivalenti pārveidojot, iegūst" at bounding box center [679, 190] width 544 height 42
click at [451, 176] on p "Nevienādību ekvivalenti pārveidojot, iegūst" at bounding box center [646, 186] width 467 height 21
drag, startPoint x: 409, startPoint y: 158, endPoint x: 471, endPoint y: 162, distance: 62.1
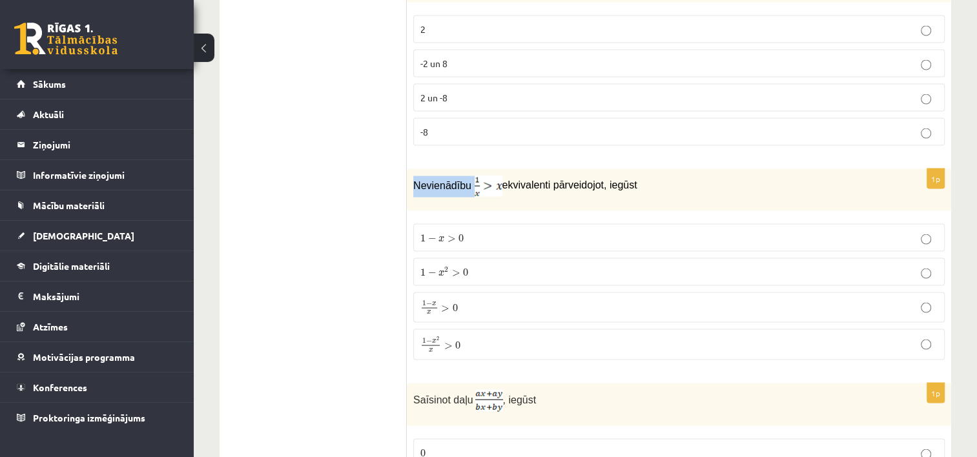
click at [471, 169] on div "Nevienādību ekvivalenti pārveidojot, iegūst" at bounding box center [679, 190] width 544 height 42
click at [470, 176] on p "Nevienādību ekvivalenti pārveidojot, iegūst" at bounding box center [646, 186] width 467 height 21
click at [439, 176] on p "Nevienādību ekvivalenti pārveidojot, iegūst" at bounding box center [646, 186] width 467 height 21
drag, startPoint x: 413, startPoint y: 158, endPoint x: 466, endPoint y: 157, distance: 53.6
click at [466, 169] on div "Nevienādību ekvivalenti pārveidojot, iegūst" at bounding box center [679, 190] width 544 height 42
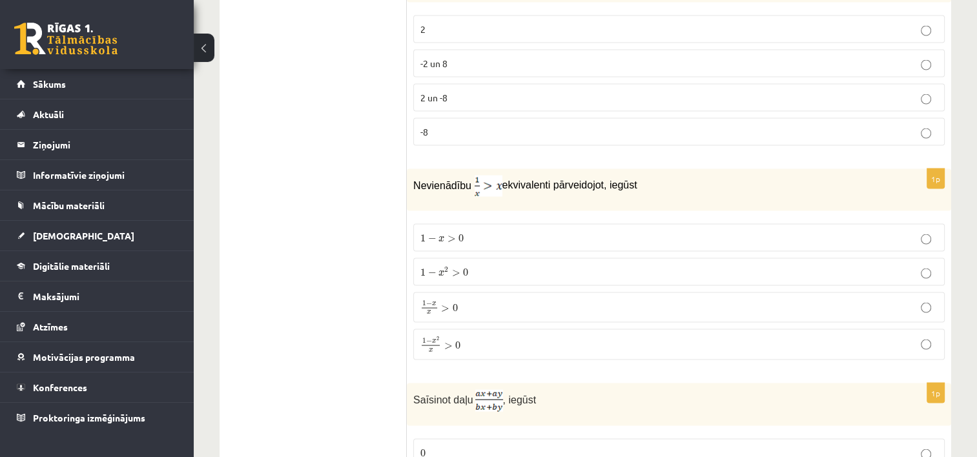
drag, startPoint x: 435, startPoint y: 342, endPoint x: 395, endPoint y: 227, distance: 122.6
drag, startPoint x: 501, startPoint y: 155, endPoint x: 647, endPoint y: 156, distance: 146.0
click at [647, 176] on p "Nevienādību ekvivalenti pārveidojot, iegūst" at bounding box center [646, 186] width 467 height 21
drag, startPoint x: 415, startPoint y: 210, endPoint x: 482, endPoint y: 321, distance: 129.5
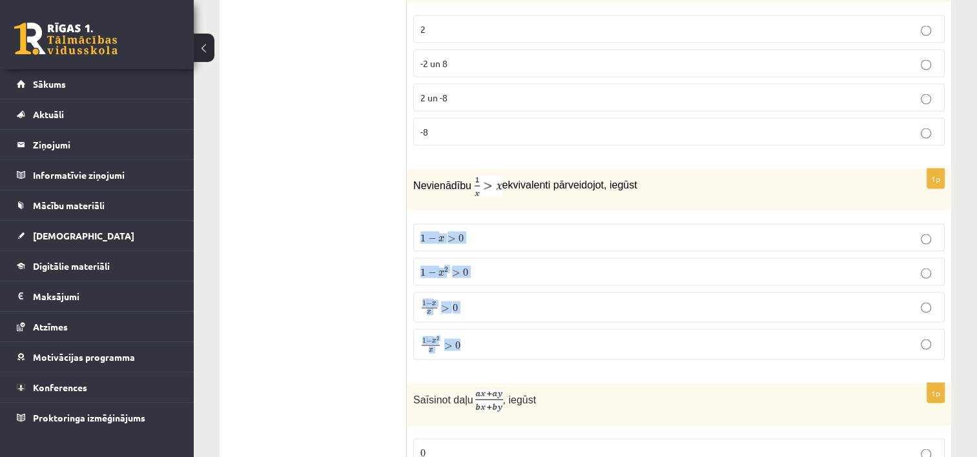
click at [482, 321] on fieldset "1 − x > 0 1 − x > 0 1 − x 2 > 0 1 − x 2 > 0 1 − x x > 0 1 − x x > 0 1 − x 2 x >…" at bounding box center [679, 291] width 532 height 147
drag, startPoint x: 920, startPoint y: 317, endPoint x: 603, endPoint y: 296, distance: 317.8
click at [920, 337] on p "1 − x 2 x > 0 1 − x 2 x > 0" at bounding box center [678, 345] width 517 height 17
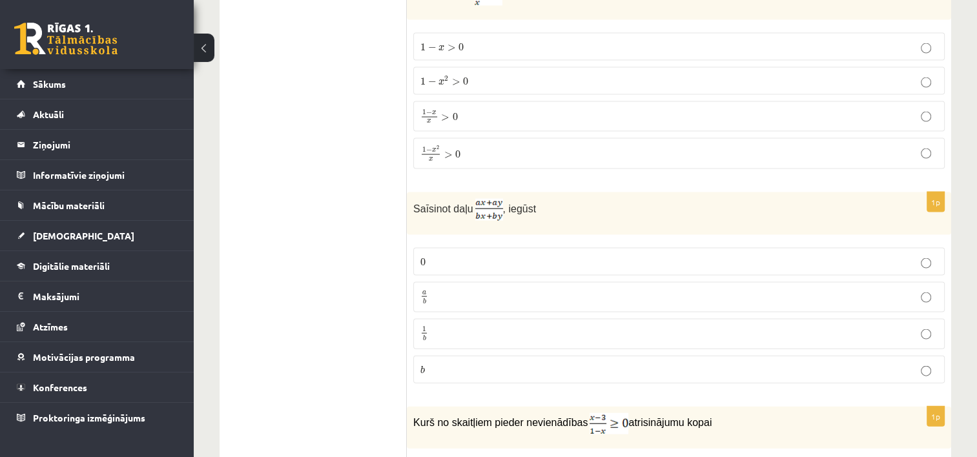
scroll to position [2713, 0]
drag, startPoint x: 406, startPoint y: 183, endPoint x: 470, endPoint y: 186, distance: 64.6
drag, startPoint x: 470, startPoint y: 186, endPoint x: 376, endPoint y: 203, distance: 95.8
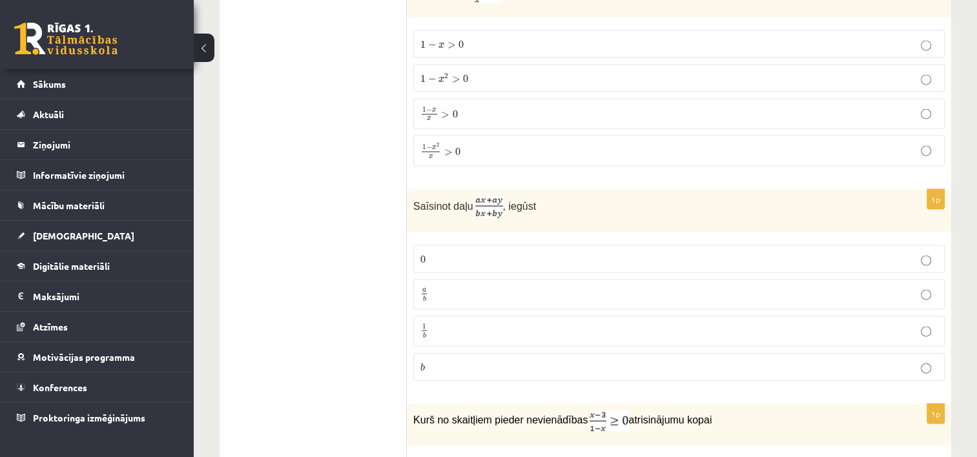
click at [416, 196] on p "Saīsinot daļu , iegūst" at bounding box center [646, 207] width 467 height 22
click at [413, 190] on div "Saīsinot daļu , iegūst" at bounding box center [679, 211] width 544 height 43
drag, startPoint x: 413, startPoint y: 181, endPoint x: 468, endPoint y: 177, distance: 54.4
click at [468, 201] on span "Saīsinot daļu" at bounding box center [443, 206] width 60 height 11
drag, startPoint x: 331, startPoint y: 334, endPoint x: 580, endPoint y: 91, distance: 348.0
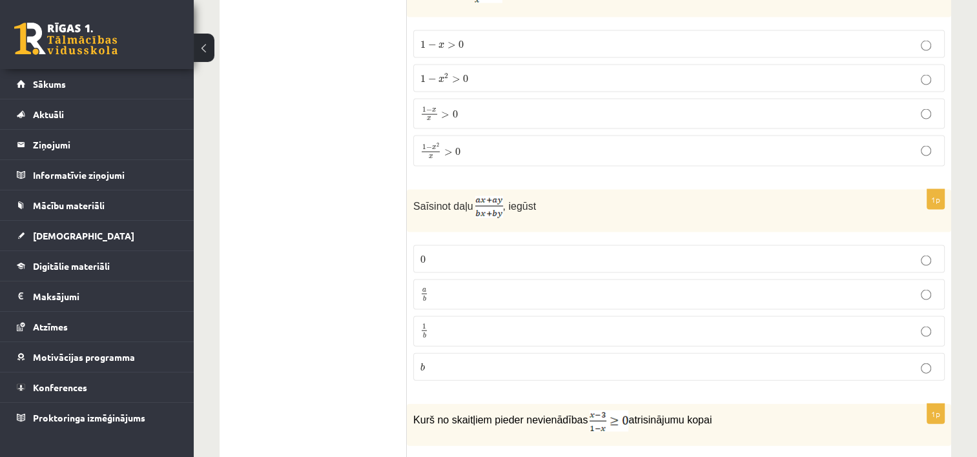
drag, startPoint x: 506, startPoint y: 181, endPoint x: 501, endPoint y: 334, distance: 153.2
click at [501, 334] on div "1p Saīsinot daļu , iegūst 0 0 a b a b 1 b 1 b b b" at bounding box center [679, 291] width 544 height 202
drag, startPoint x: 370, startPoint y: 368, endPoint x: 386, endPoint y: 368, distance: 15.5
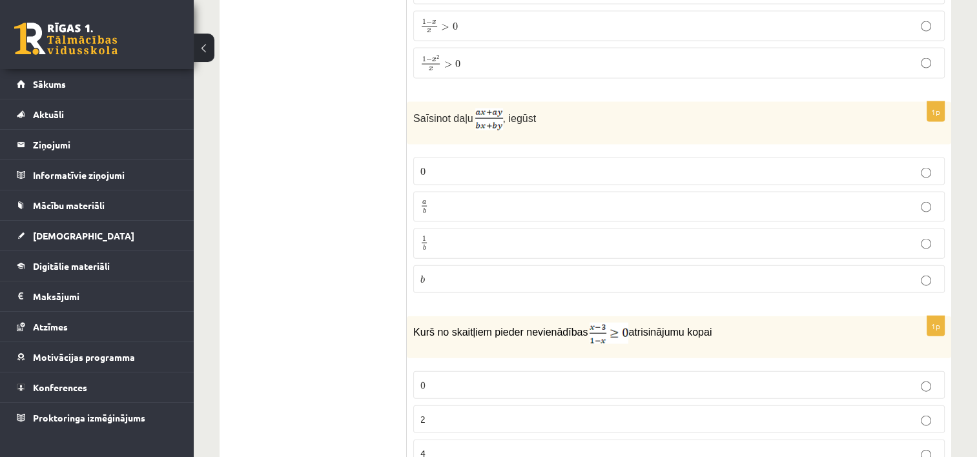
scroll to position [2906, 0]
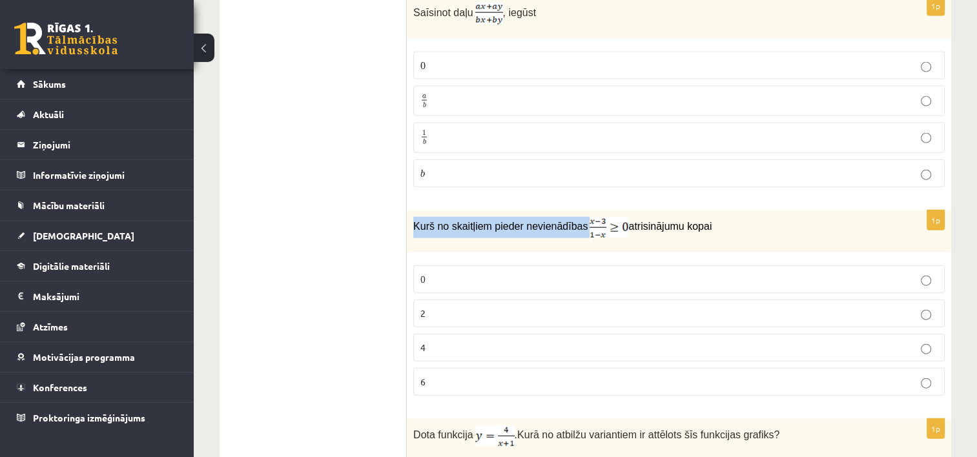
drag, startPoint x: 411, startPoint y: 203, endPoint x: 575, endPoint y: 212, distance: 164.9
click at [575, 212] on div "Kurš no skaitļiem pieder nevienādības atrisinājumu kopai" at bounding box center [679, 232] width 544 height 42
click at [408, 254] on div "1p Kurš no skaitļiem pieder nevienādības atrisinājumu kopai 0 2 4 6" at bounding box center [679, 309] width 544 height 196
drag, startPoint x: 619, startPoint y: 199, endPoint x: 718, endPoint y: 199, distance: 99.5
click at [718, 217] on p "Kurš no skaitļiem pieder nevienādības atrisinājumu kopai" at bounding box center [646, 227] width 467 height 21
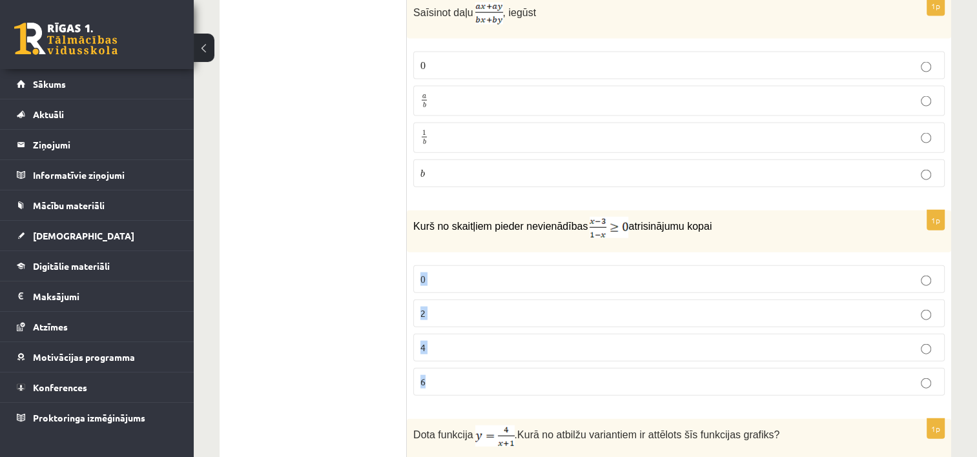
drag, startPoint x: 411, startPoint y: 250, endPoint x: 453, endPoint y: 354, distance: 112.4
click at [453, 354] on div "1p Kurš no skaitļiem pieder nevienādības atrisinājumu kopai 0 2 4 6" at bounding box center [679, 309] width 544 height 196
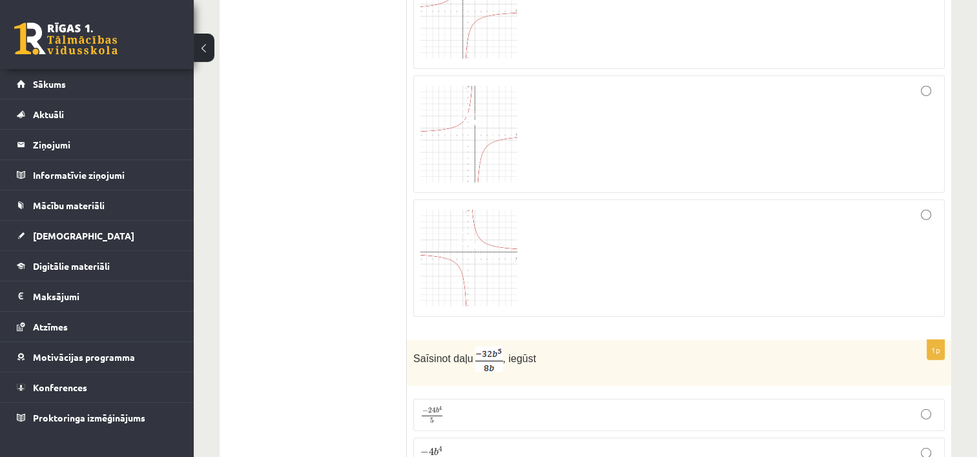
scroll to position [3746, 0]
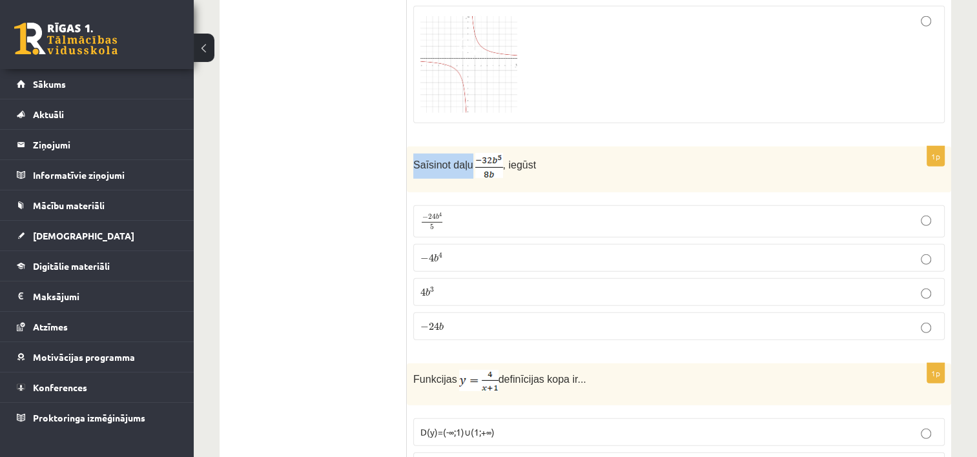
drag, startPoint x: 413, startPoint y: 134, endPoint x: 467, endPoint y: 138, distance: 54.4
click at [467, 147] on div "Saīsinot daļu , iegūst" at bounding box center [679, 170] width 544 height 46
drag, startPoint x: 374, startPoint y: 149, endPoint x: 452, endPoint y: 119, distance: 83.4
drag, startPoint x: 416, startPoint y: 178, endPoint x: 446, endPoint y: 299, distance: 124.4
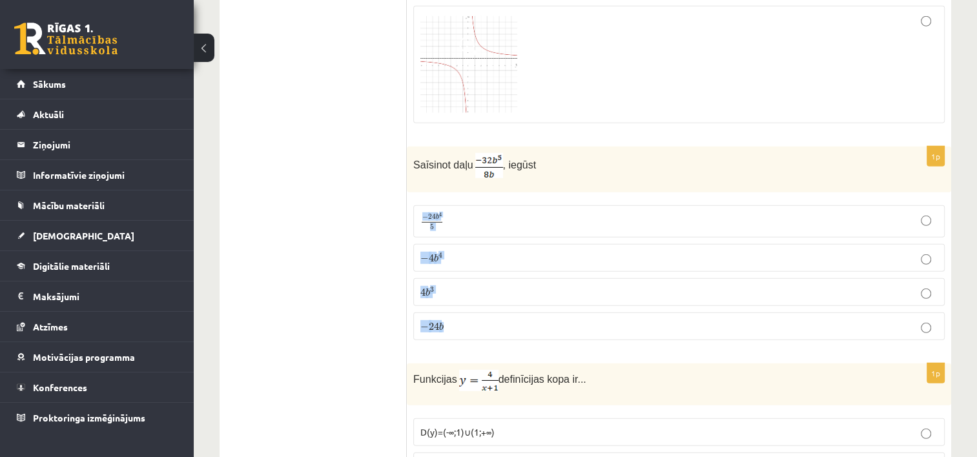
click at [446, 299] on fieldset "− 24 b 4 5 − 24 b 4 5 − 4 b 4 − 4 b 4 4 b 3 4 b 3 − 24 b − 24 b" at bounding box center [679, 271] width 532 height 145
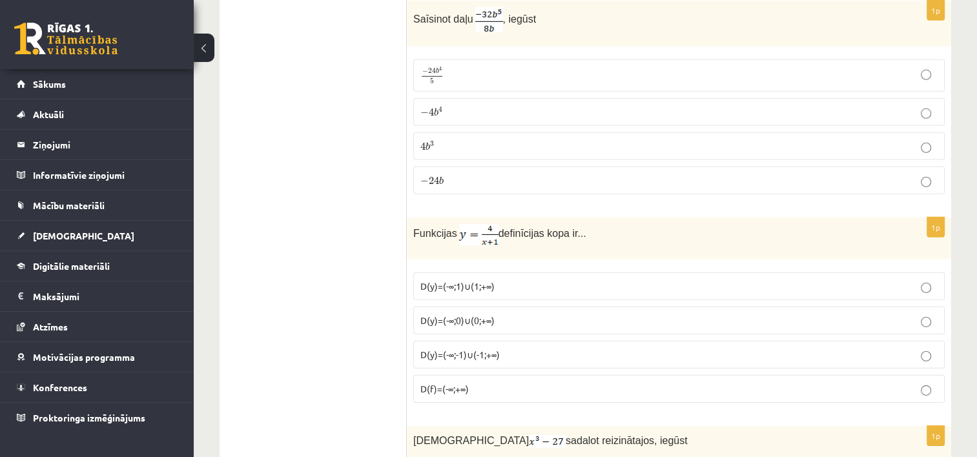
scroll to position [3940, 0]
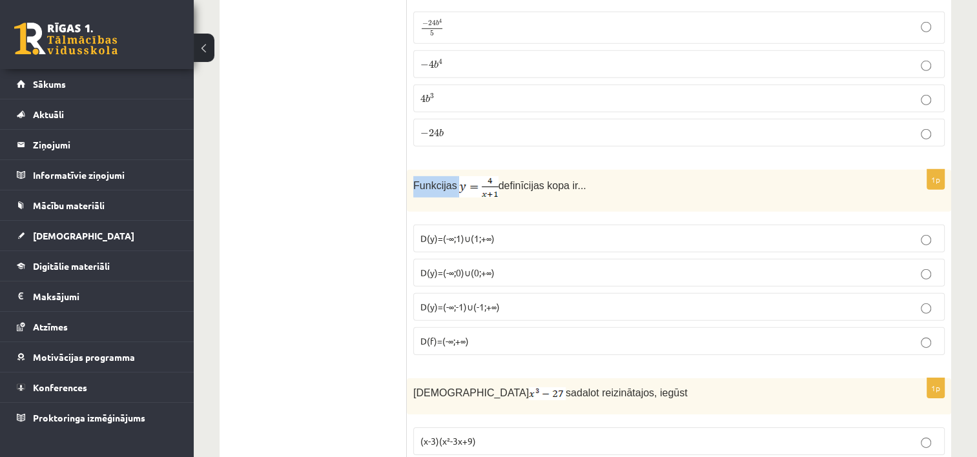
drag, startPoint x: 412, startPoint y: 158, endPoint x: 470, endPoint y: 158, distance: 58.1
click at [470, 170] on div "Funkcijas definīcijas kopa ir..." at bounding box center [679, 191] width 544 height 42
drag, startPoint x: 498, startPoint y: 152, endPoint x: 579, endPoint y: 147, distance: 80.9
click at [579, 176] on p "Funkcijas definīcijas kopa ir..." at bounding box center [646, 186] width 467 height 21
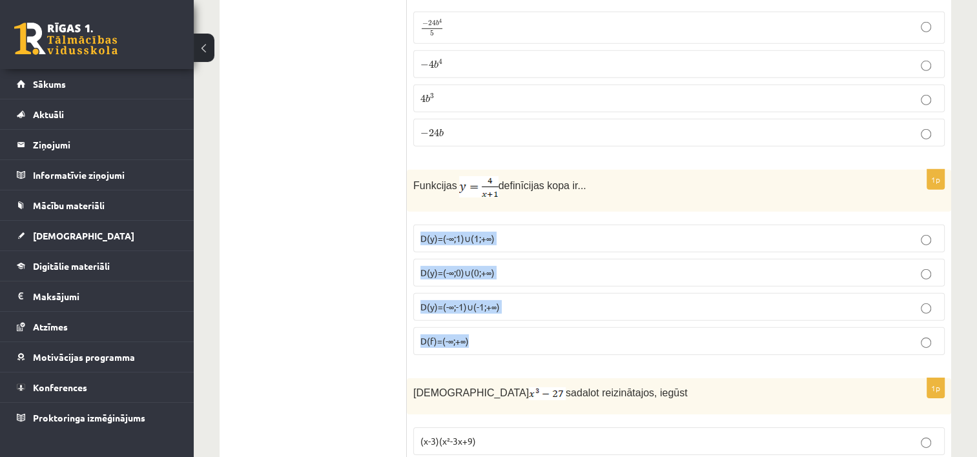
drag, startPoint x: 415, startPoint y: 207, endPoint x: 480, endPoint y: 314, distance: 125.2
click at [480, 314] on fieldset "D(y)=(-∞;1)∪(1;+∞) D(y)=(-∞;0)∪(0;+∞) D(y)=(-∞;-1)∪(-1;+∞) D(f)=(-∞;+∞)" at bounding box center [679, 288] width 532 height 141
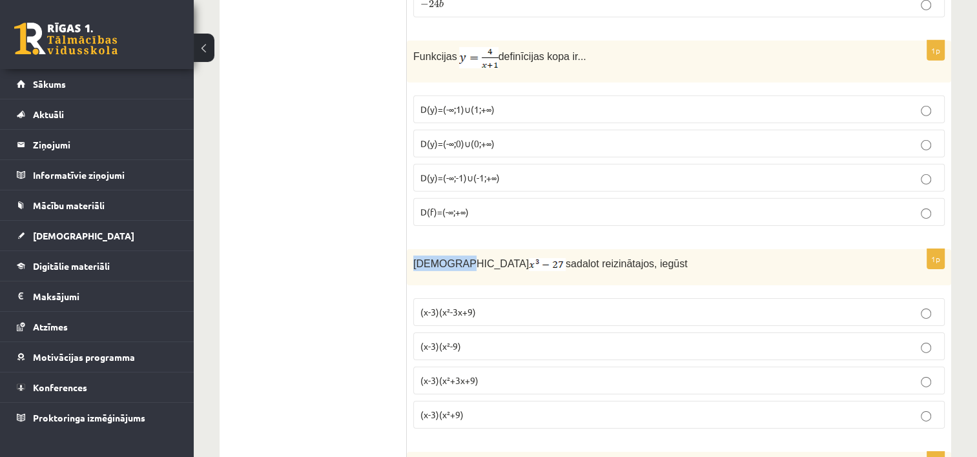
drag, startPoint x: 410, startPoint y: 234, endPoint x: 451, endPoint y: 236, distance: 40.8
click at [451, 249] on div "Izteiksmi sadalot reizinātajos, iegūst" at bounding box center [679, 267] width 544 height 36
drag, startPoint x: 492, startPoint y: 231, endPoint x: 606, endPoint y: 232, distance: 115.0
click at [606, 256] on p "Izteiksmi sadalot reizinātajos, iegūst" at bounding box center [646, 264] width 467 height 16
drag, startPoint x: 606, startPoint y: 232, endPoint x: 576, endPoint y: 244, distance: 32.7
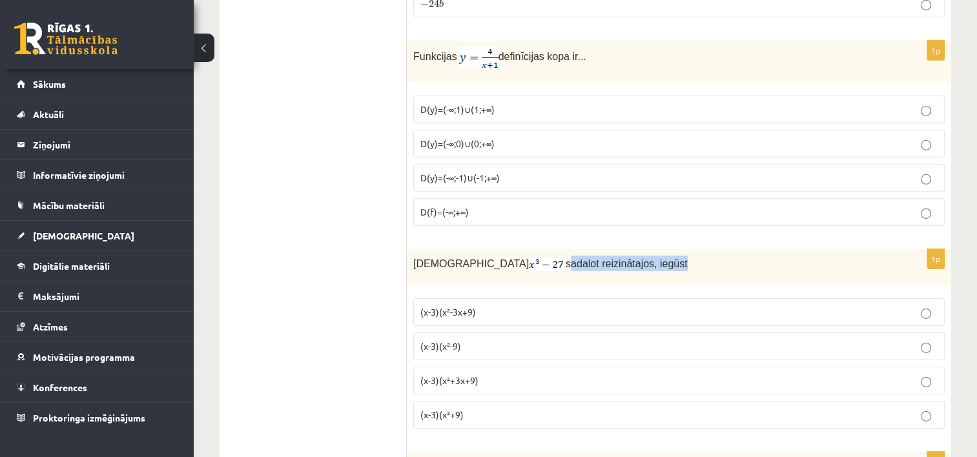
click at [603, 249] on div "Izteiksmi sadalot reizinātajos, iegūst" at bounding box center [679, 267] width 544 height 36
click at [499, 249] on div "Izteiksmi sadalot reizinātajos, iegūst" at bounding box center [679, 267] width 544 height 36
drag, startPoint x: 490, startPoint y: 230, endPoint x: 610, endPoint y: 225, distance: 120.9
click at [610, 256] on p "Izteiksmi sadalot reizinātajos, iegūst" at bounding box center [646, 264] width 467 height 16
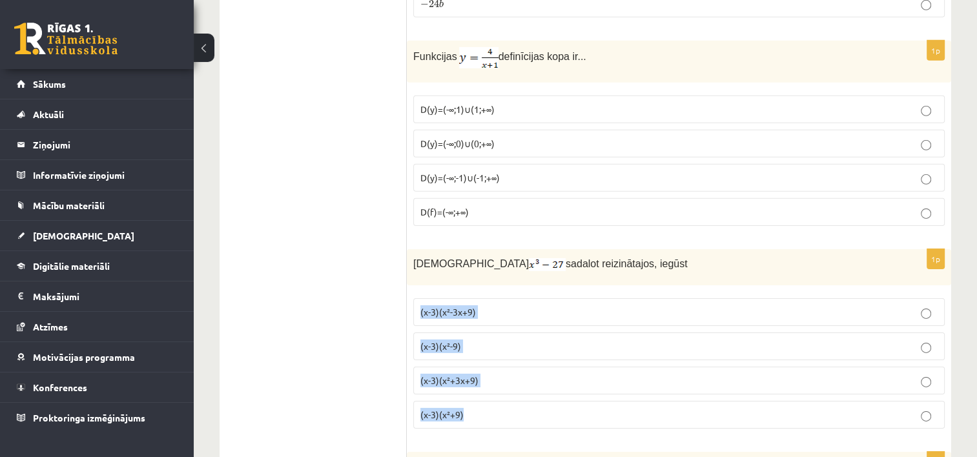
drag, startPoint x: 413, startPoint y: 277, endPoint x: 481, endPoint y: 393, distance: 133.7
click at [481, 393] on fieldset "(x-3)(x²-3x+9) (x-3)(x²-9) (x-3)(x²+3x+9) (x-3)(x²+9)" at bounding box center [679, 362] width 532 height 141
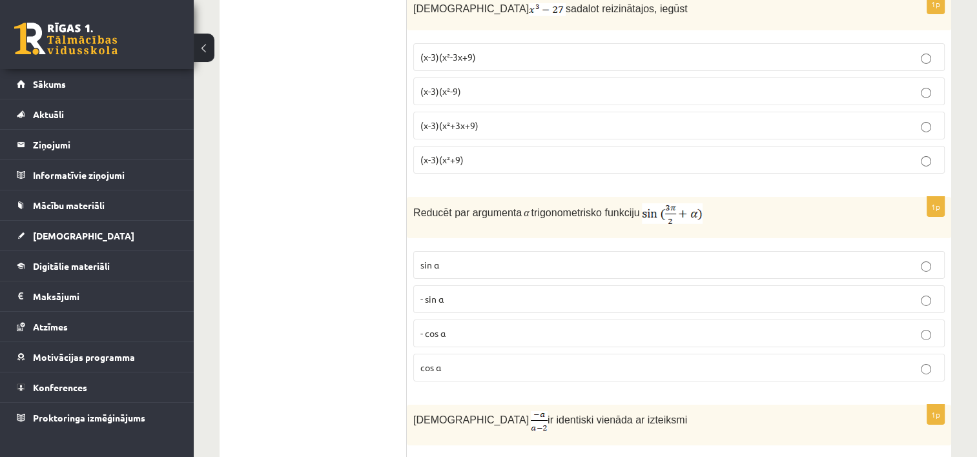
scroll to position [4327, 0]
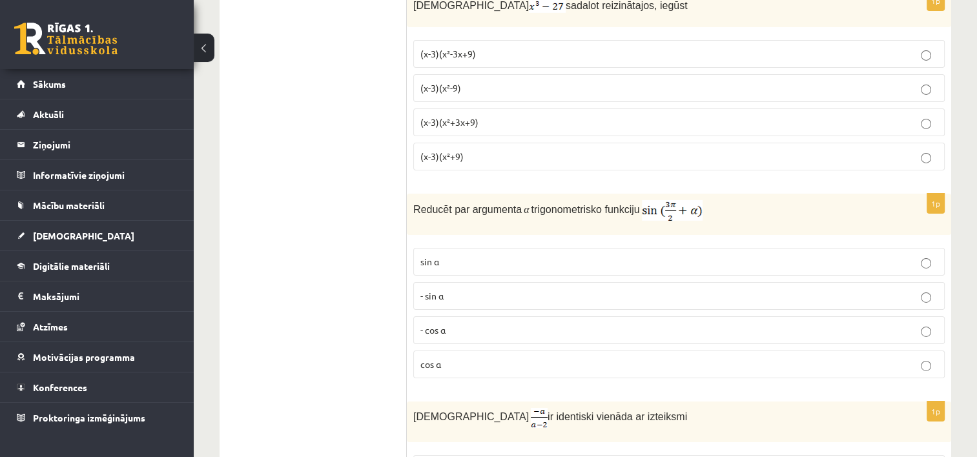
drag, startPoint x: 415, startPoint y: 180, endPoint x: 631, endPoint y: 183, distance: 216.4
click at [631, 200] on p "Reducēt par argumenta α trigonometrisko funkciju" at bounding box center [646, 210] width 467 height 21
drag, startPoint x: 419, startPoint y: 225, endPoint x: 471, endPoint y: 340, distance: 126.6
click at [471, 340] on fieldset "sin⁡ α - sin ⁡α - cos ⁡α cos⁡ α" at bounding box center [679, 312] width 532 height 141
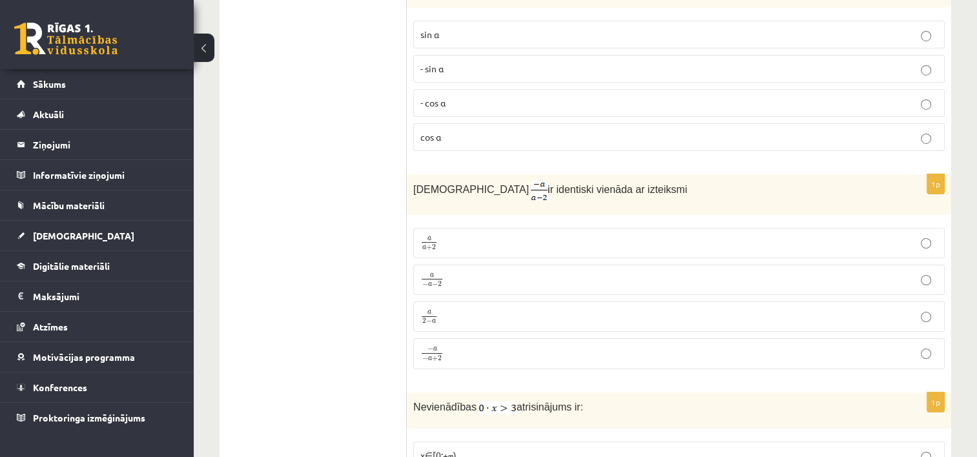
scroll to position [4586, 0]
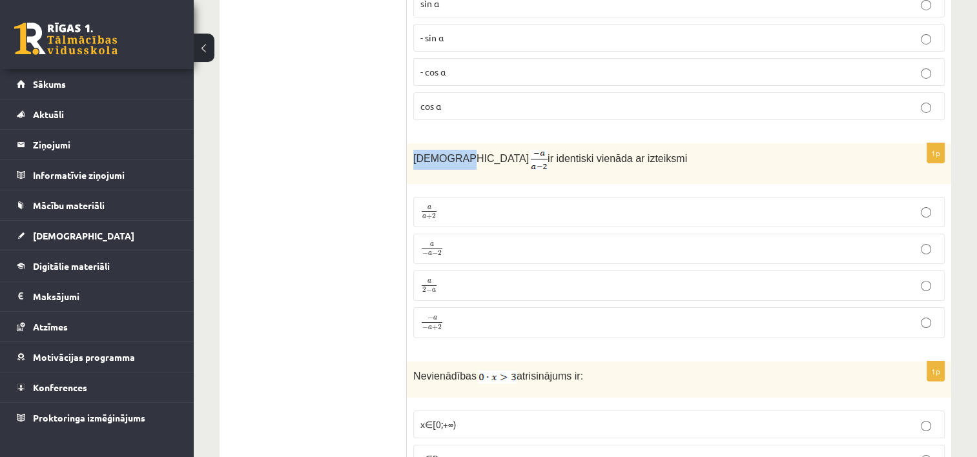
drag, startPoint x: 412, startPoint y: 123, endPoint x: 452, endPoint y: 125, distance: 40.1
click at [452, 143] on div "Izteiksme ir identiski vienāda ar izteiksmi" at bounding box center [679, 163] width 544 height 41
drag, startPoint x: 478, startPoint y: 127, endPoint x: 613, endPoint y: 129, distance: 135.0
click at [613, 150] on p "Izteiksme ir identiski vienāda ar izteiksmi" at bounding box center [646, 160] width 467 height 20
drag, startPoint x: 414, startPoint y: 176, endPoint x: 488, endPoint y: 300, distance: 143.7
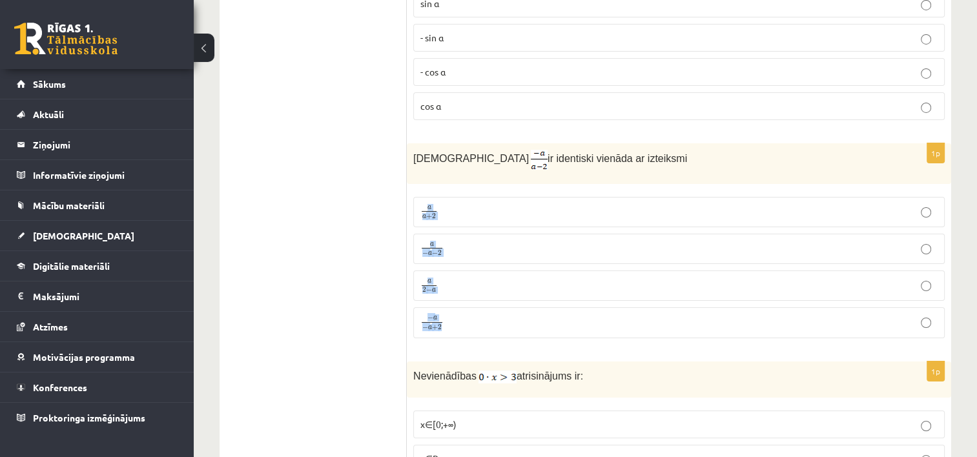
click at [488, 300] on fieldset "a a + 2 a a + 2 a − a − 2 a − a − 2 a 2 − a a 2 − a − a − a + 2 − a − a + 2" at bounding box center [679, 267] width 532 height 152
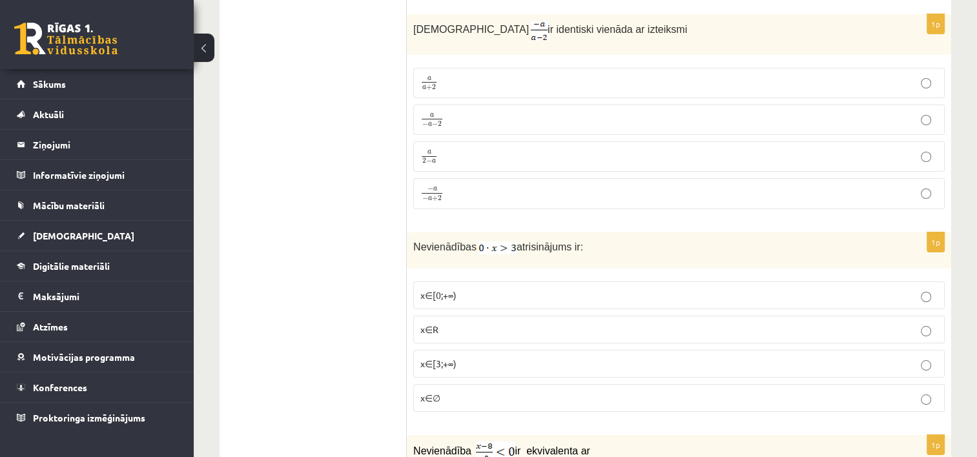
scroll to position [4780, 0]
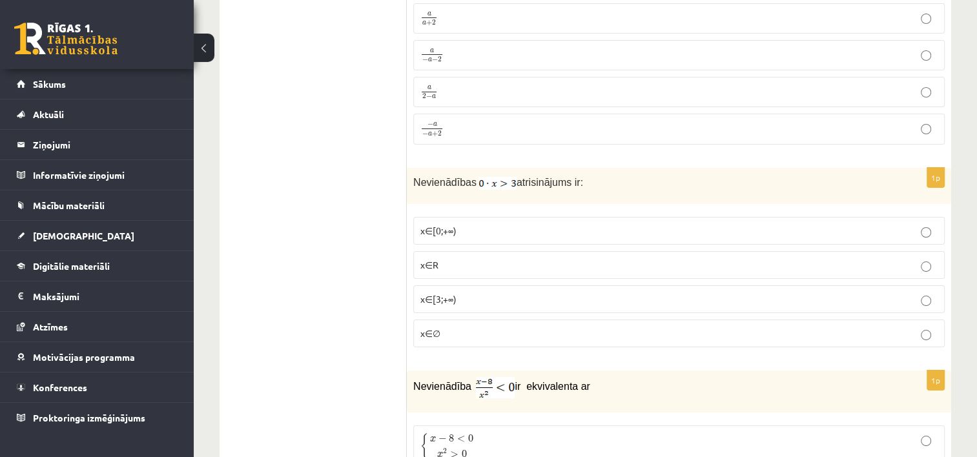
drag, startPoint x: 415, startPoint y: 145, endPoint x: 472, endPoint y: 149, distance: 57.6
click at [472, 174] on p "Nevienādības atrisinājums ir:" at bounding box center [646, 182] width 467 height 16
click at [475, 168] on div "Nevienādības atrisinājums ir:" at bounding box center [679, 186] width 544 height 36
drag, startPoint x: 514, startPoint y: 142, endPoint x: 507, endPoint y: 289, distance: 146.8
click at [507, 289] on div "1p Nevienādības atrisinājums ir: x∈[0;+∞) x∈R x∈[3;+∞) x∈∅" at bounding box center [679, 263] width 544 height 190
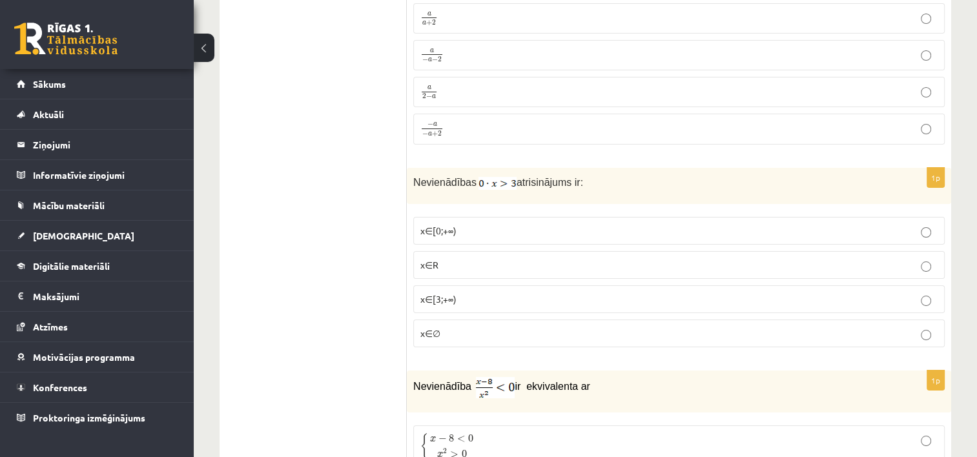
drag, startPoint x: 353, startPoint y: 301, endPoint x: 631, endPoint y: 6, distance: 405.7
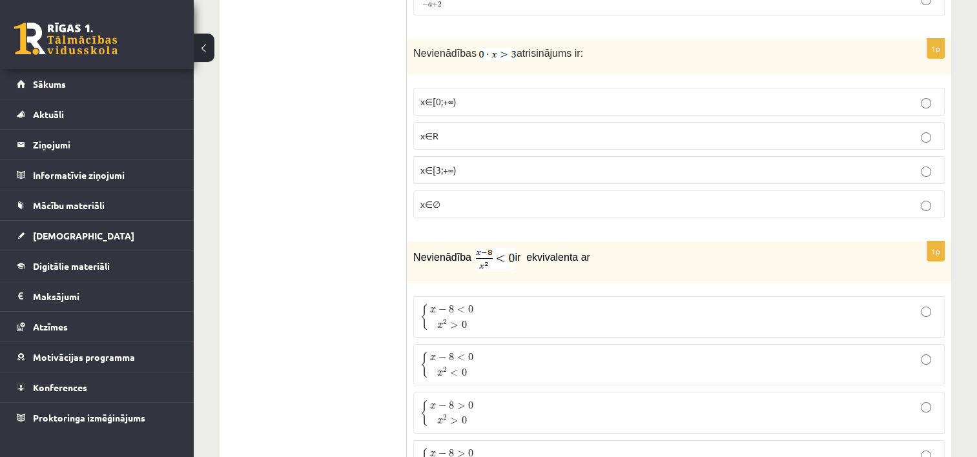
scroll to position [4973, 0]
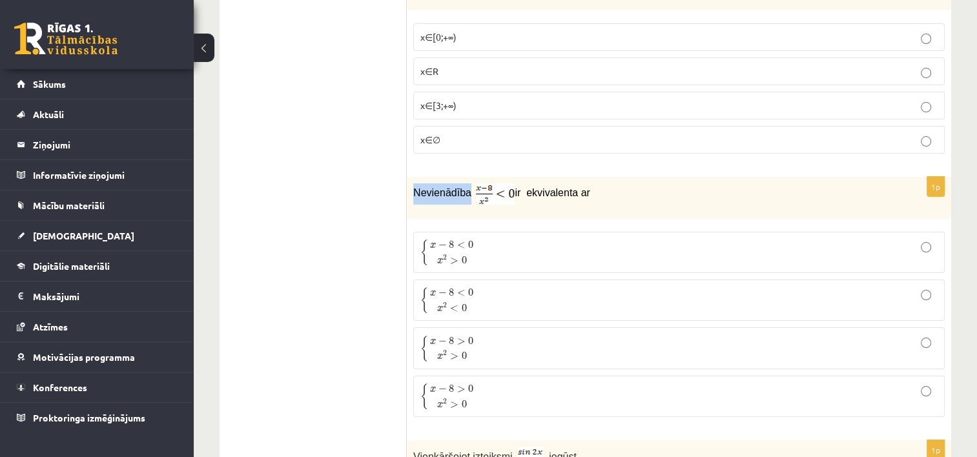
drag, startPoint x: 411, startPoint y: 154, endPoint x: 465, endPoint y: 156, distance: 53.7
click at [465, 177] on div "Nevienādība ir ekvivalenta ar" at bounding box center [679, 198] width 544 height 42
drag, startPoint x: 512, startPoint y: 152, endPoint x: 613, endPoint y: 152, distance: 101.4
click at [613, 183] on p "Nevienādība ir ekvivalenta ar" at bounding box center [646, 193] width 467 height 21
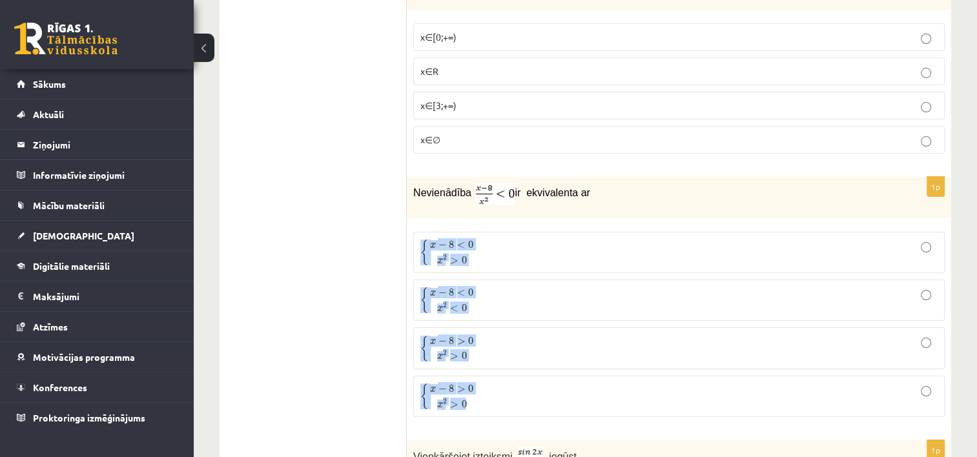
drag, startPoint x: 429, startPoint y: 207, endPoint x: 530, endPoint y: 363, distance: 185.4
click at [530, 363] on fieldset "{ x − 8 < 0 x 2 > 0 { x − 8 < 0 x 2 > 0 { x − 8 < 0 x 2 < 0 { x − 8 < 0 x 2 < 0…" at bounding box center [679, 323] width 532 height 196
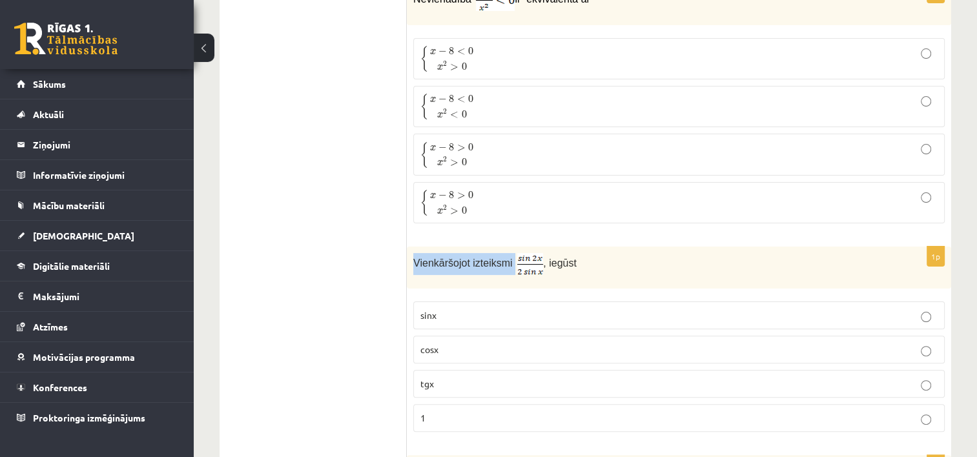
drag, startPoint x: 411, startPoint y: 222, endPoint x: 509, endPoint y: 224, distance: 97.5
click at [509, 247] on div "Vienkāršojot izteiksmi , iegūst" at bounding box center [679, 268] width 544 height 43
drag, startPoint x: 543, startPoint y: 222, endPoint x: 579, endPoint y: 222, distance: 36.2
click at [579, 253] on p "Vienkāršojot izteiksmi , iegūst" at bounding box center [646, 264] width 467 height 22
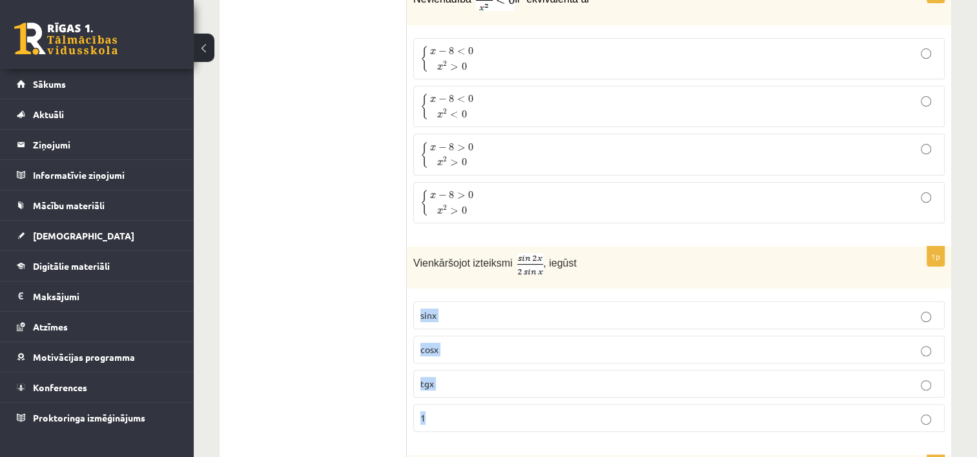
drag, startPoint x: 413, startPoint y: 272, endPoint x: 459, endPoint y: 386, distance: 123.2
click at [459, 386] on fieldset "sinx cosx tgx 1" at bounding box center [679, 365] width 532 height 141
drag, startPoint x: 350, startPoint y: 341, endPoint x: 424, endPoint y: 309, distance: 80.4
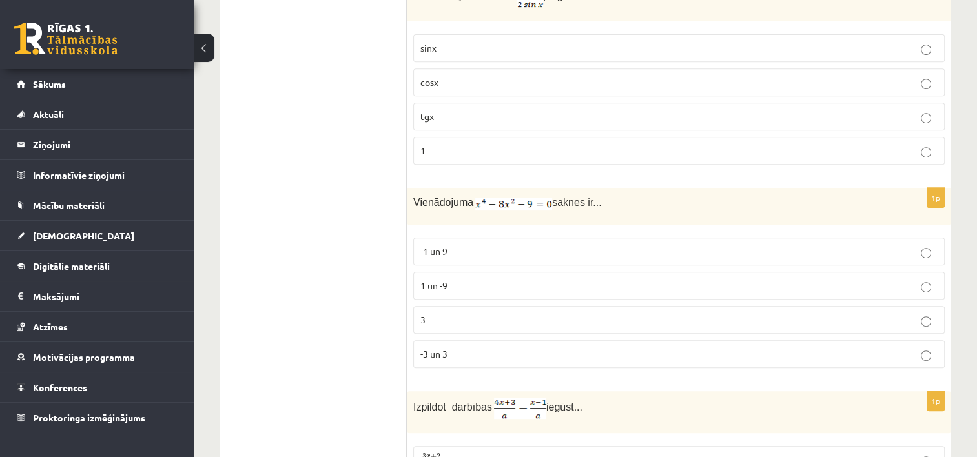
scroll to position [5490, 0]
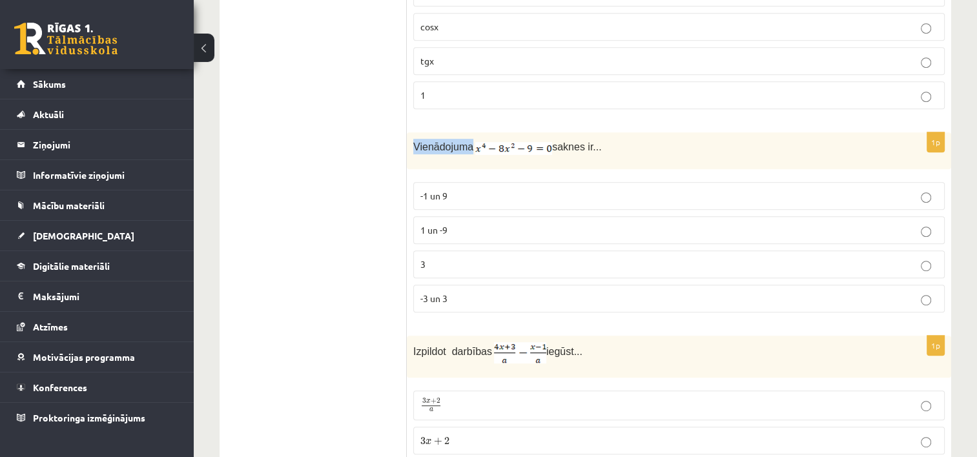
drag, startPoint x: 410, startPoint y: 110, endPoint x: 469, endPoint y: 111, distance: 58.8
click at [469, 132] on div "Vienādojuma saknes ir..." at bounding box center [679, 150] width 544 height 36
drag, startPoint x: 554, startPoint y: 105, endPoint x: 603, endPoint y: 98, distance: 49.5
click at [603, 139] on p "Vienādojuma saknes ir..." at bounding box center [646, 147] width 467 height 16
drag, startPoint x: 416, startPoint y: 154, endPoint x: 450, endPoint y: 251, distance: 103.1
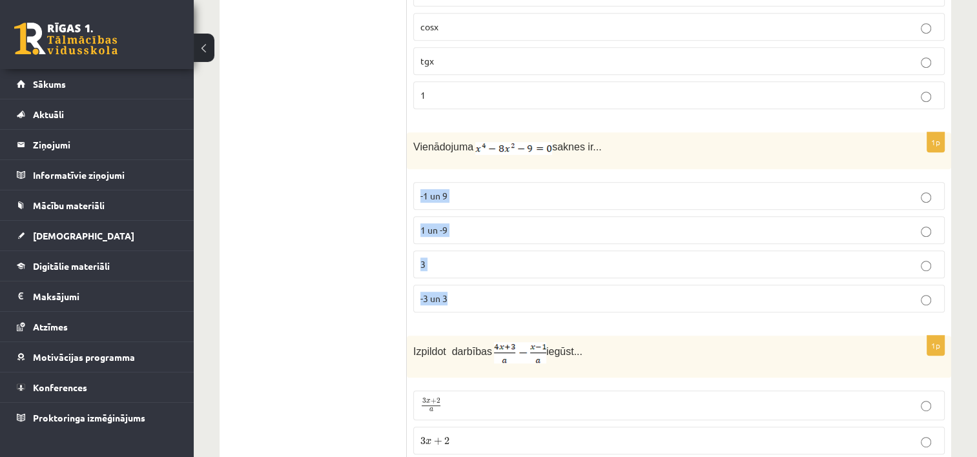
click at [450, 251] on fieldset "-1 un 9 1 un -9 3 -3 un 3" at bounding box center [679, 246] width 532 height 141
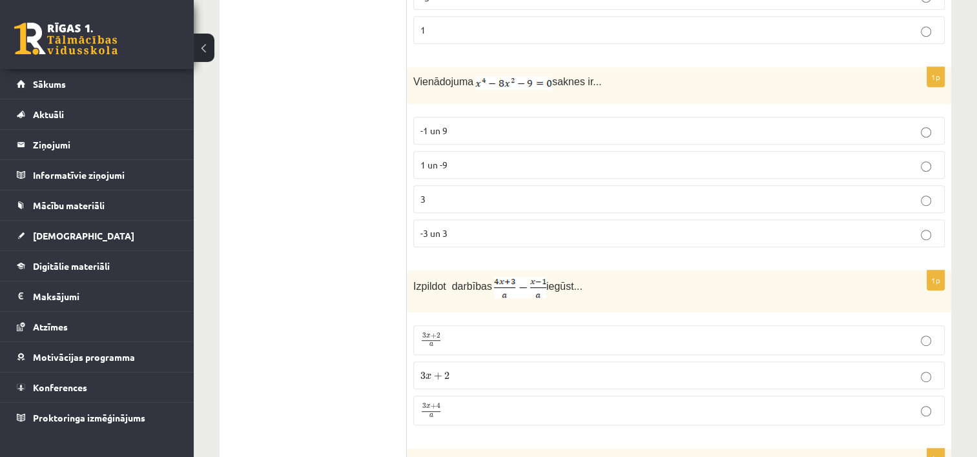
scroll to position [5555, 0]
drag, startPoint x: 411, startPoint y: 245, endPoint x: 493, endPoint y: 249, distance: 82.8
click at [493, 271] on div "Izpildot darbības iegūst..." at bounding box center [679, 292] width 544 height 42
drag, startPoint x: 550, startPoint y: 243, endPoint x: 582, endPoint y: 247, distance: 31.9
click at [582, 278] on p "Izpildot darbības iegūst..." at bounding box center [646, 288] width 467 height 21
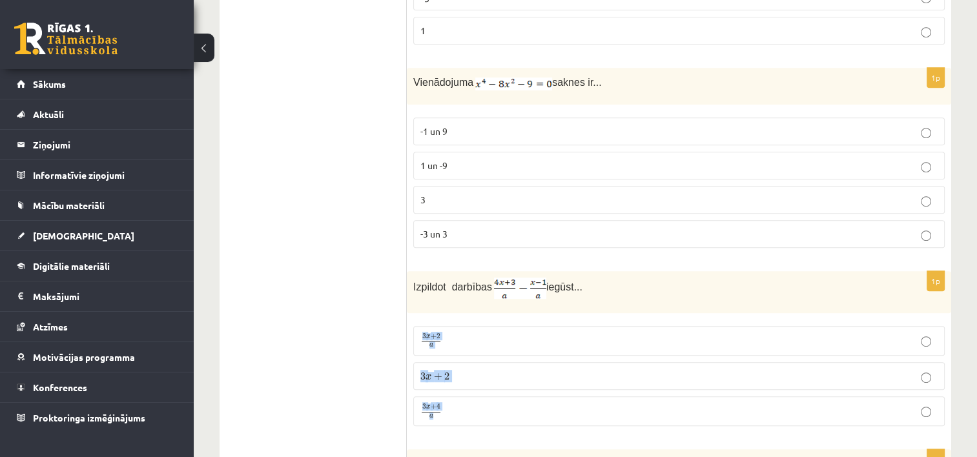
drag, startPoint x: 416, startPoint y: 294, endPoint x: 463, endPoint y: 384, distance: 102.0
click at [463, 384] on div "1p Izpildot darbības iegūst... 3 x + 2 a 3 x + 2 a 3 x + 2 3 x + 2 3 x + 4 a 3 …" at bounding box center [679, 354] width 544 height 166
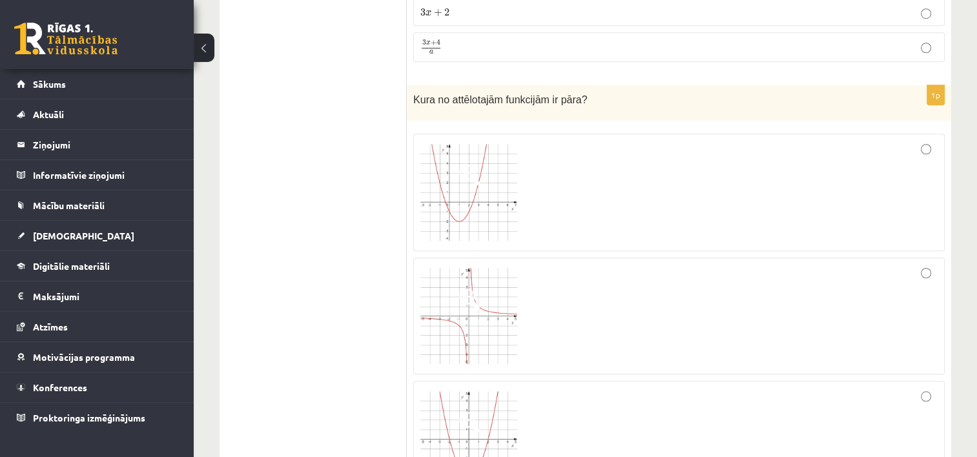
scroll to position [5813, 0]
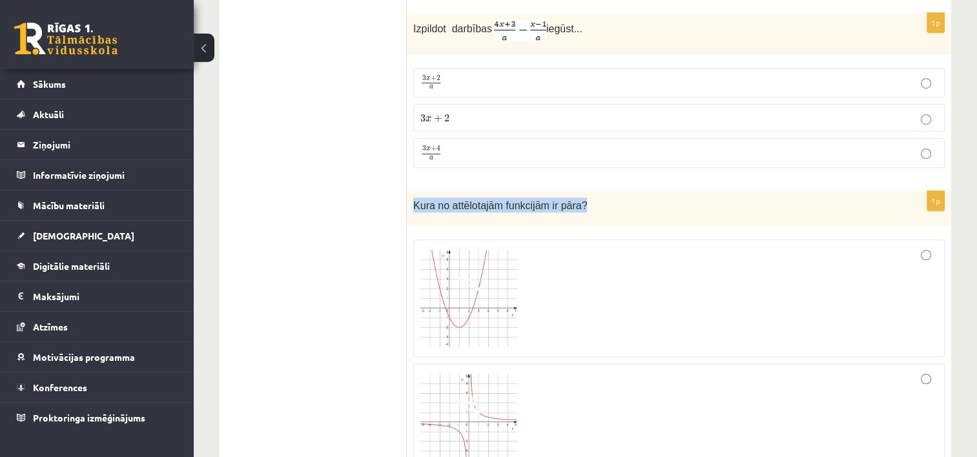
drag, startPoint x: 409, startPoint y: 160, endPoint x: 596, endPoint y: 161, distance: 187.3
click at [596, 191] on div "Kura no attēlotajām funkcijām ir pāra?" at bounding box center [679, 209] width 544 height 36
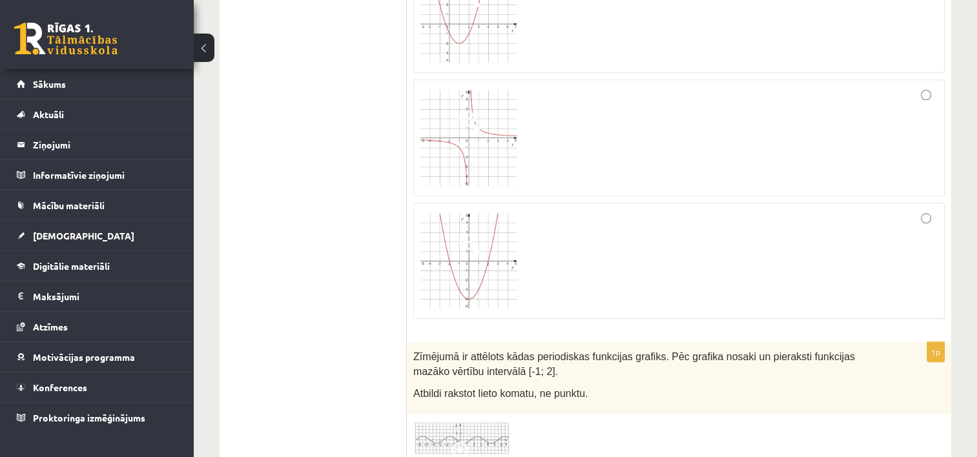
scroll to position [6200, 0]
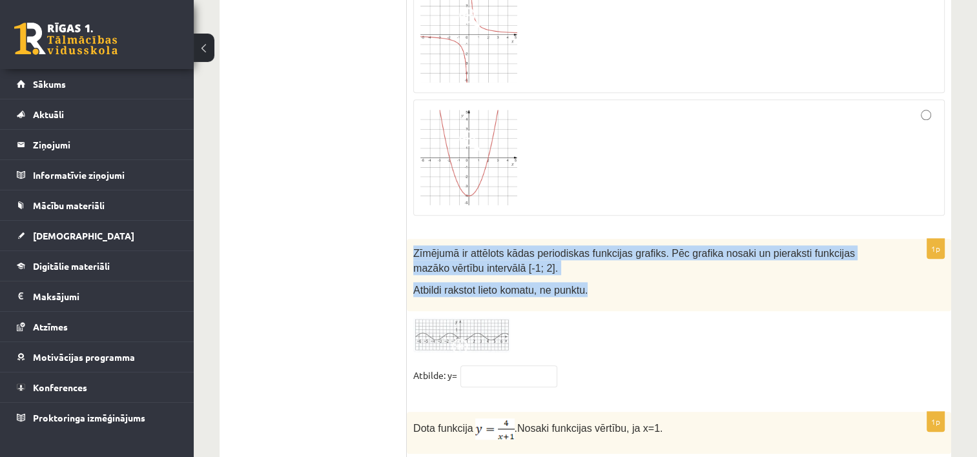
drag, startPoint x: 411, startPoint y: 204, endPoint x: 592, endPoint y: 248, distance: 185.5
click at [592, 248] on div "Zīmējumā ir attēlots kādas periodiskas funkcijas grafiks. Pēc grafika nosaki un…" at bounding box center [679, 275] width 544 height 72
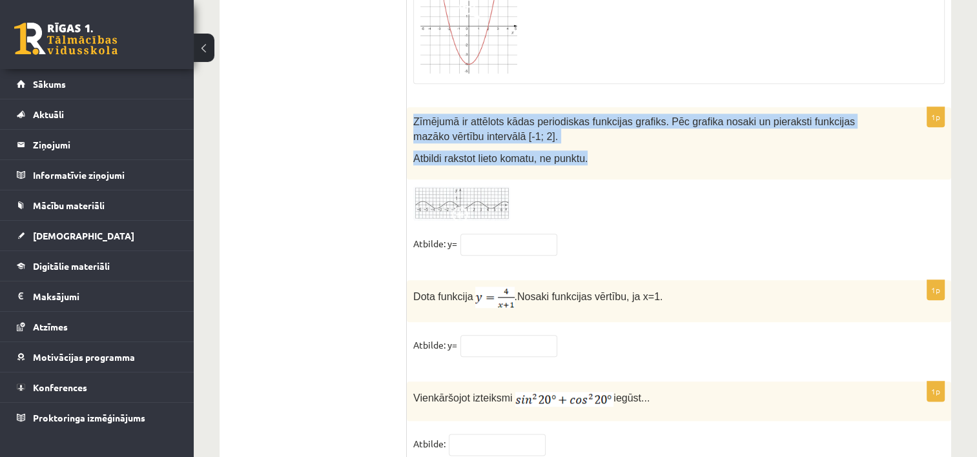
scroll to position [6337, 0]
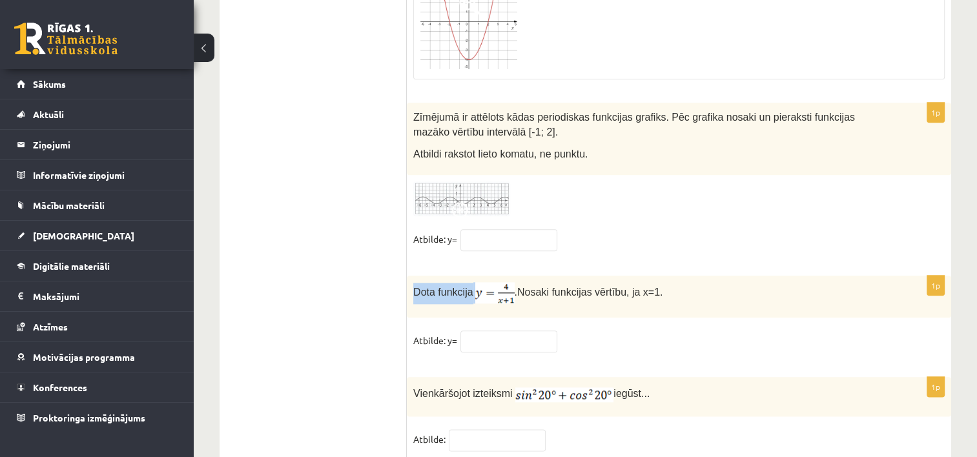
drag, startPoint x: 408, startPoint y: 248, endPoint x: 473, endPoint y: 249, distance: 65.2
click at [473, 276] on div "Dota funkcija . Nosaki funkcijas vērtību, ja x=1." at bounding box center [679, 297] width 544 height 42
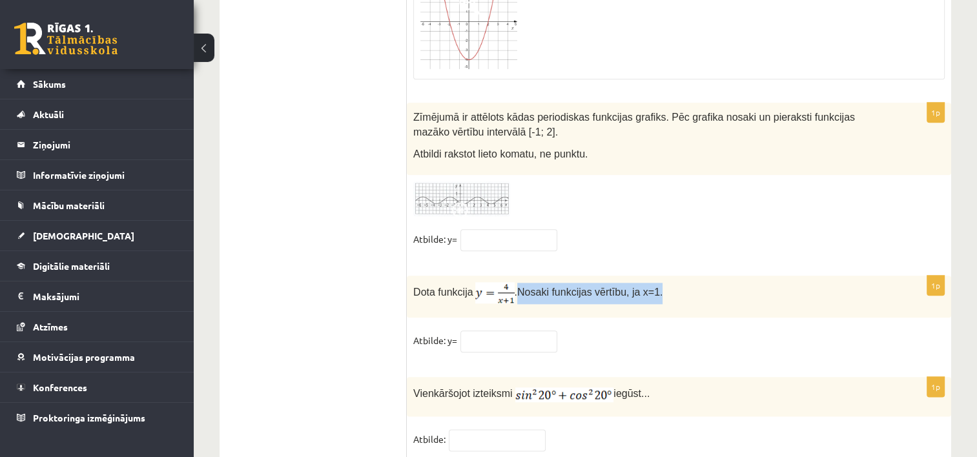
drag, startPoint x: 519, startPoint y: 247, endPoint x: 688, endPoint y: 246, distance: 168.6
click at [688, 282] on p "Dota funkcija . Nosaki funkcijas vērtību, ja x=1." at bounding box center [646, 292] width 467 height 21
click at [496, 331] on input "text" at bounding box center [509, 342] width 97 height 22
type input "*"
click at [501, 377] on div "1p Vienkāršojot izteiksmi iegūst... Atbilde:" at bounding box center [679, 420] width 544 height 86
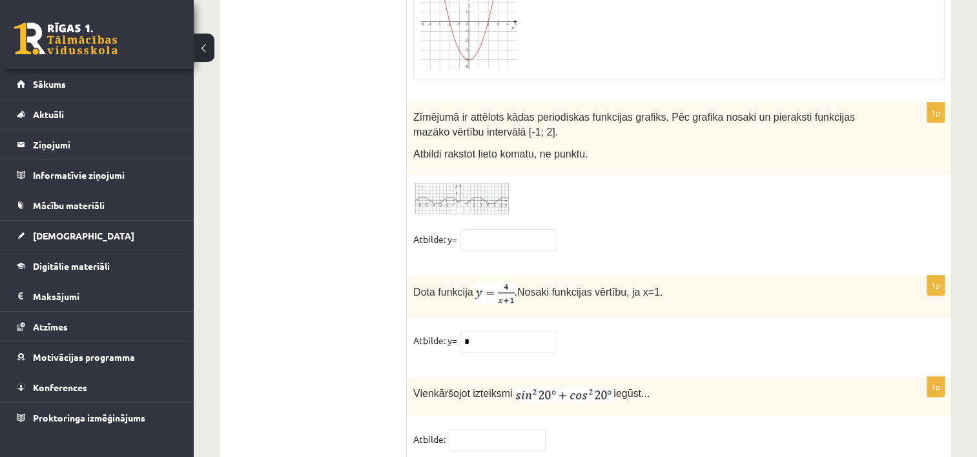
drag, startPoint x: 413, startPoint y: 351, endPoint x: 507, endPoint y: 347, distance: 94.4
click at [507, 377] on div "Vienkāršojot izteiksmi iegūst..." at bounding box center [679, 396] width 544 height 39
drag, startPoint x: 608, startPoint y: 348, endPoint x: 650, endPoint y: 350, distance: 42.7
click at [650, 384] on p "Vienkāršojot izteiksmi iegūst..." at bounding box center [646, 393] width 467 height 19
click at [482, 430] on input "text" at bounding box center [497, 441] width 97 height 22
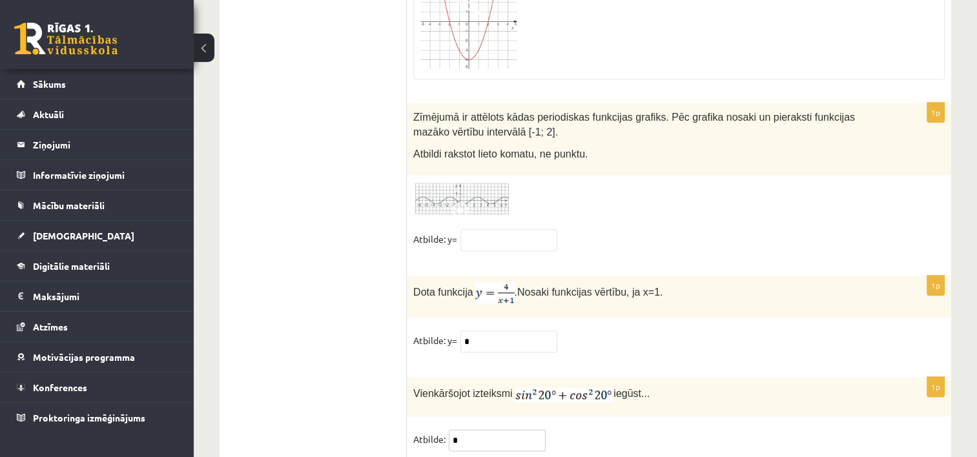
type input "*"
click at [492, 229] on input "text" at bounding box center [509, 240] width 97 height 22
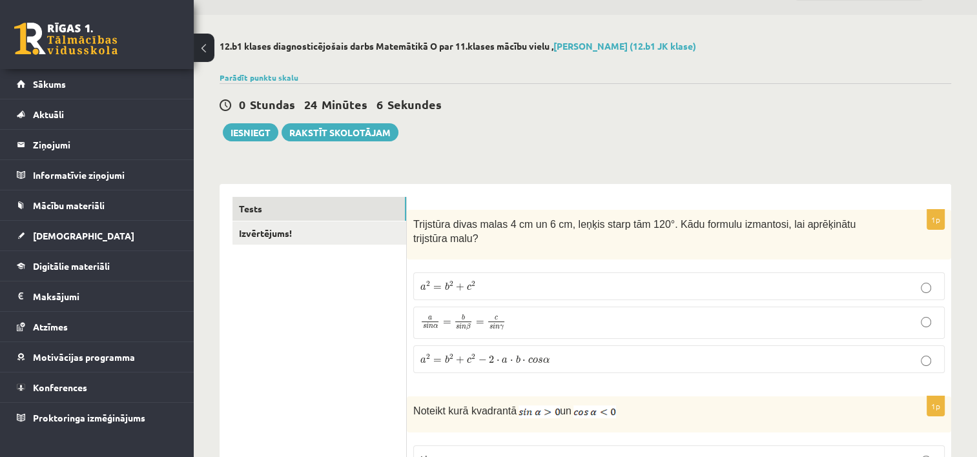
scroll to position [0, 0]
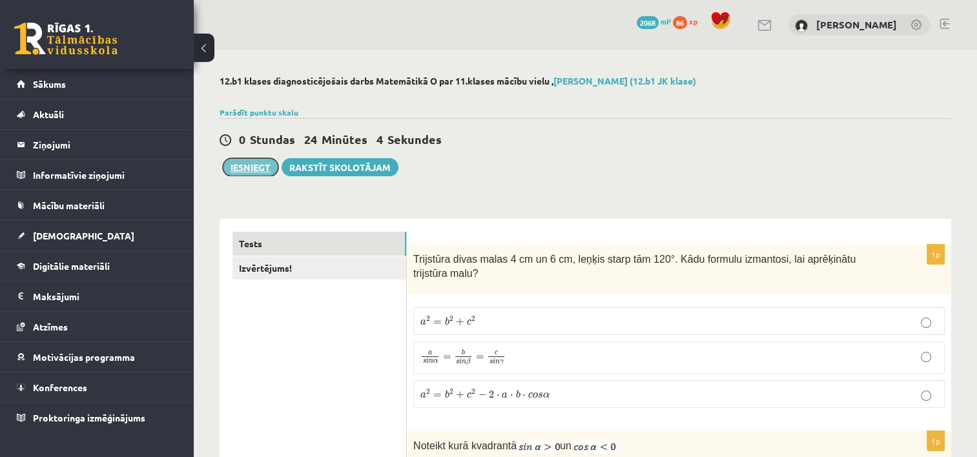
click at [258, 165] on button "Iesniegt" at bounding box center [251, 167] width 56 height 18
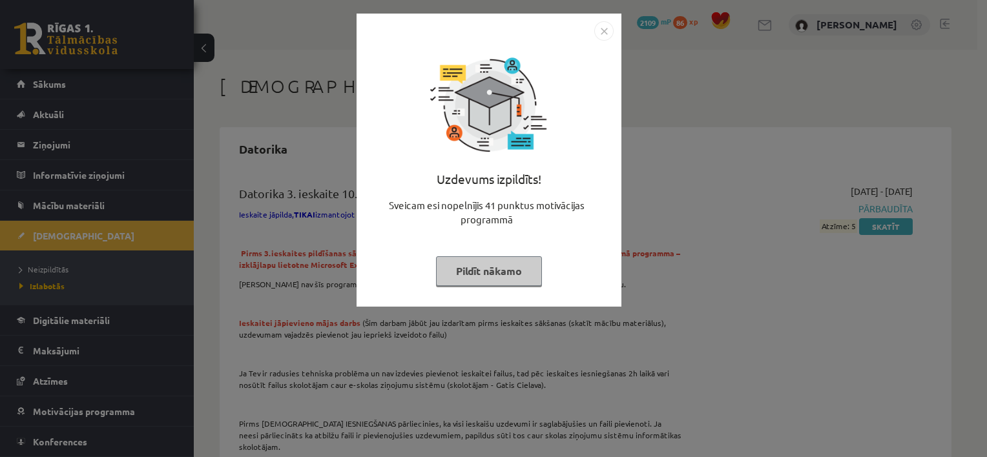
click at [481, 280] on button "Pildīt nākamo" at bounding box center [489, 271] width 106 height 30
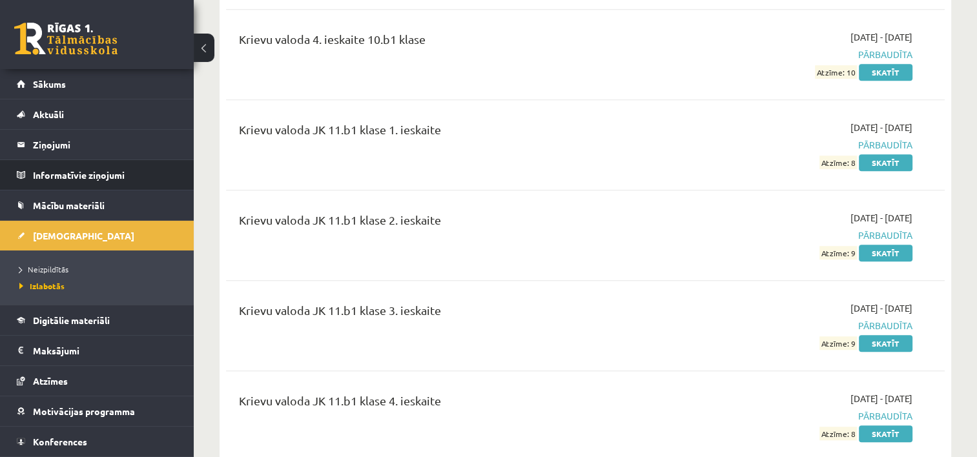
scroll to position [646, 0]
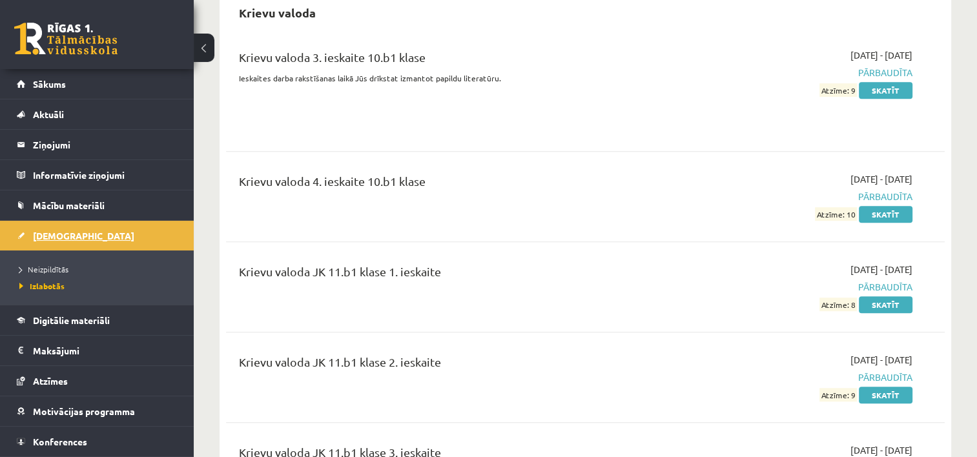
click at [61, 227] on link "[DEMOGRAPHIC_DATA]" at bounding box center [97, 236] width 161 height 30
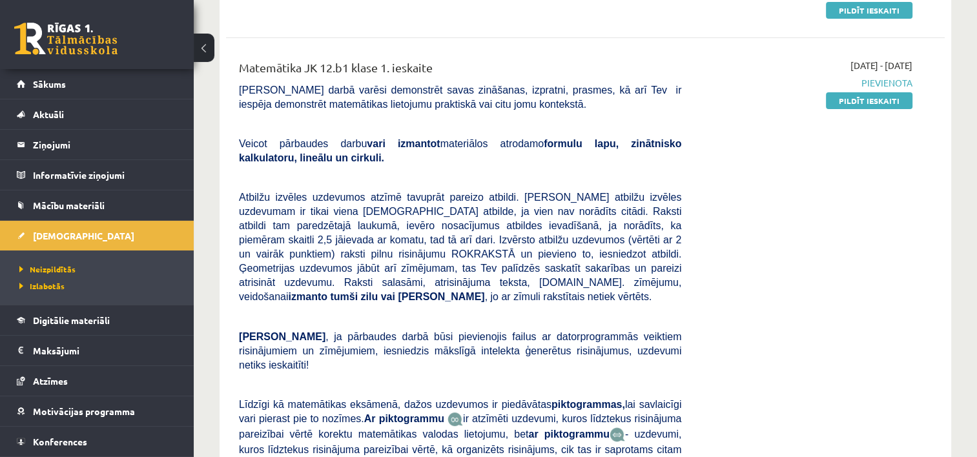
scroll to position [129, 0]
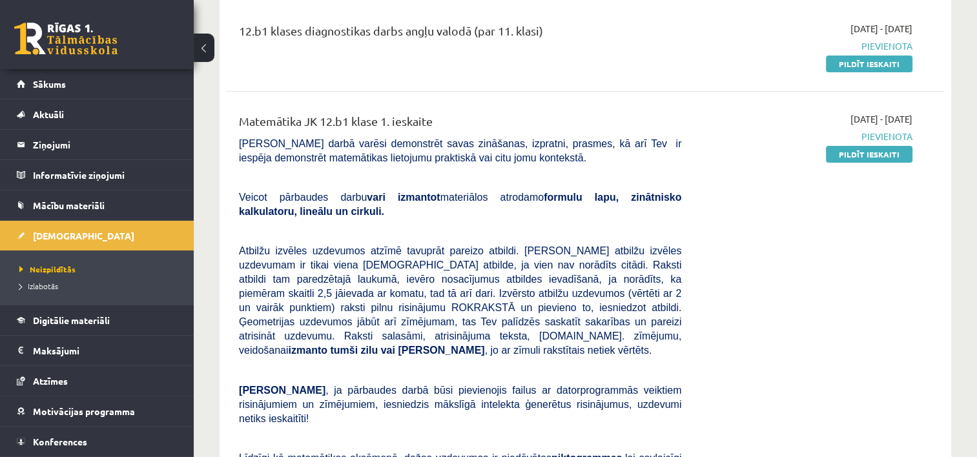
scroll to position [65, 0]
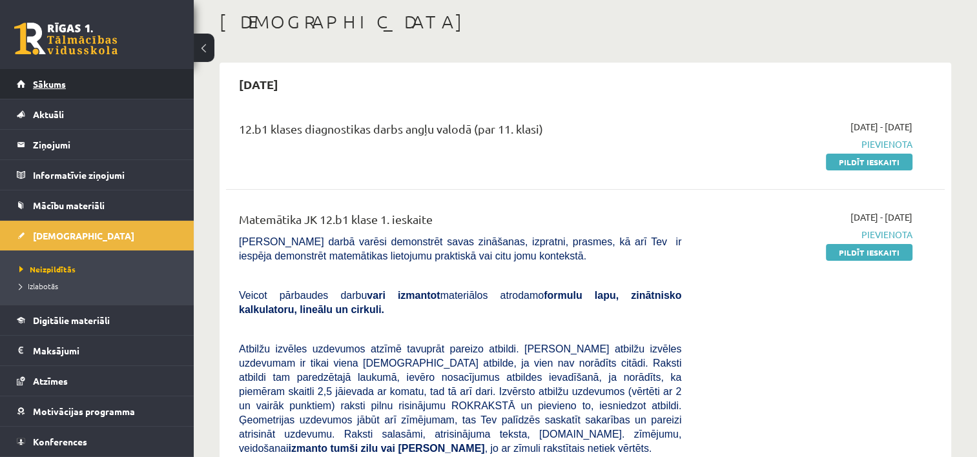
click at [42, 81] on span "Sākums" at bounding box center [49, 84] width 33 height 12
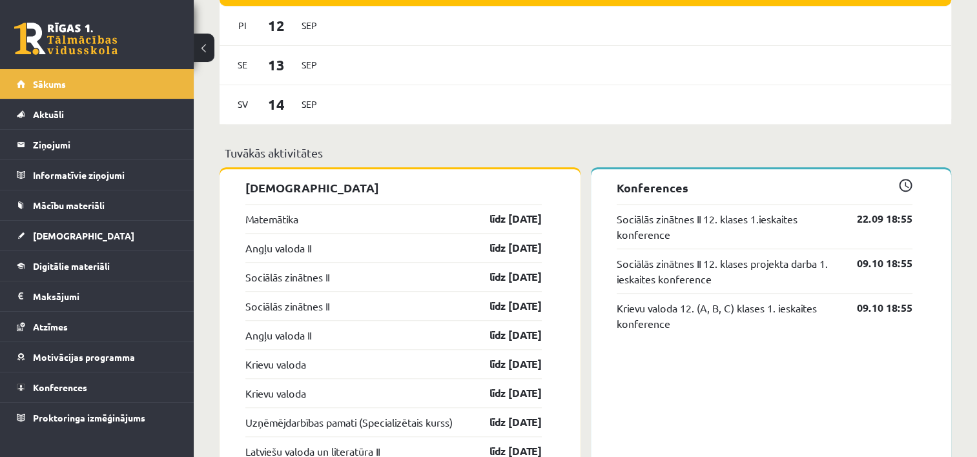
scroll to position [1227, 0]
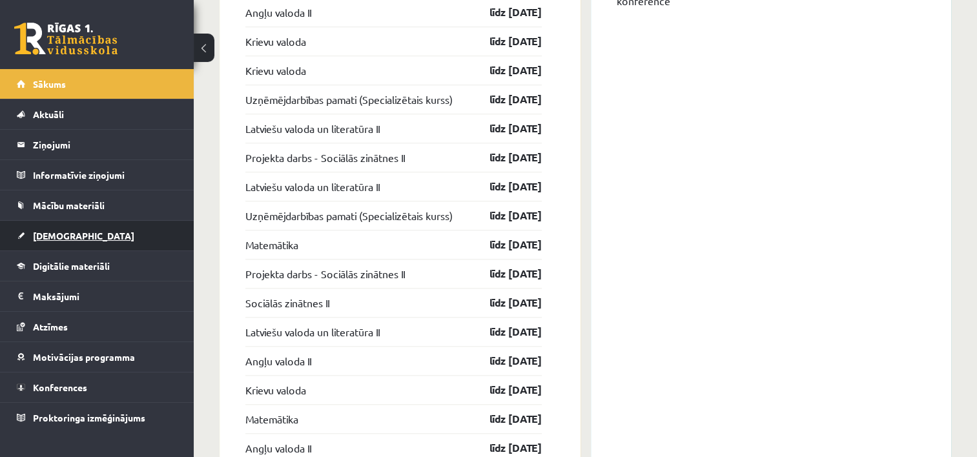
click at [67, 234] on span "[DEMOGRAPHIC_DATA]" at bounding box center [83, 236] width 101 height 12
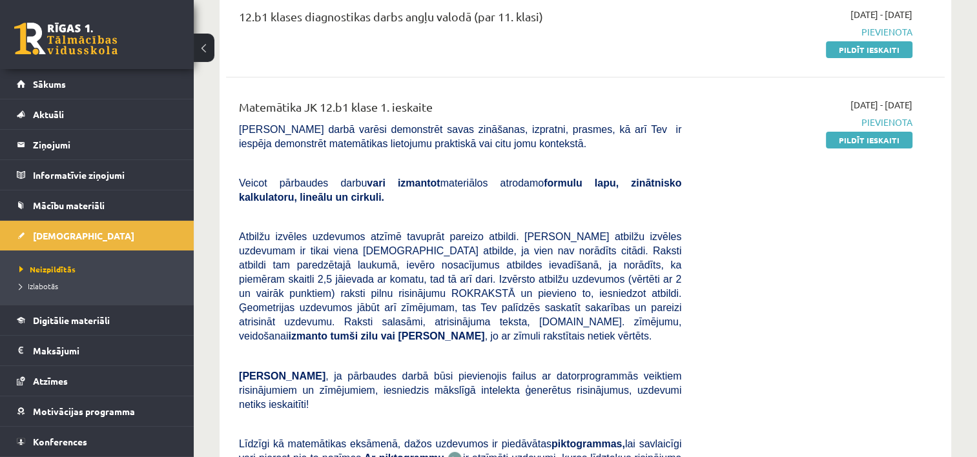
scroll to position [65, 0]
